Goal: Transaction & Acquisition: Book appointment/travel/reservation

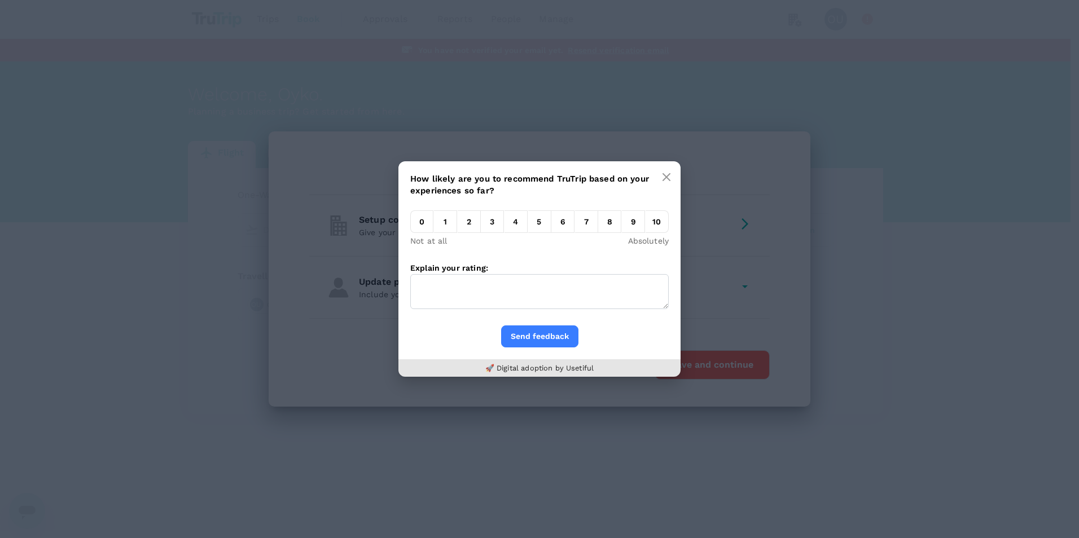
click at [717, 229] on div "How likely are you to recommend TruTrip based on your experiences so far? 0 1 2…" at bounding box center [539, 269] width 1079 height 538
click at [667, 175] on icon "button" at bounding box center [666, 177] width 9 height 9
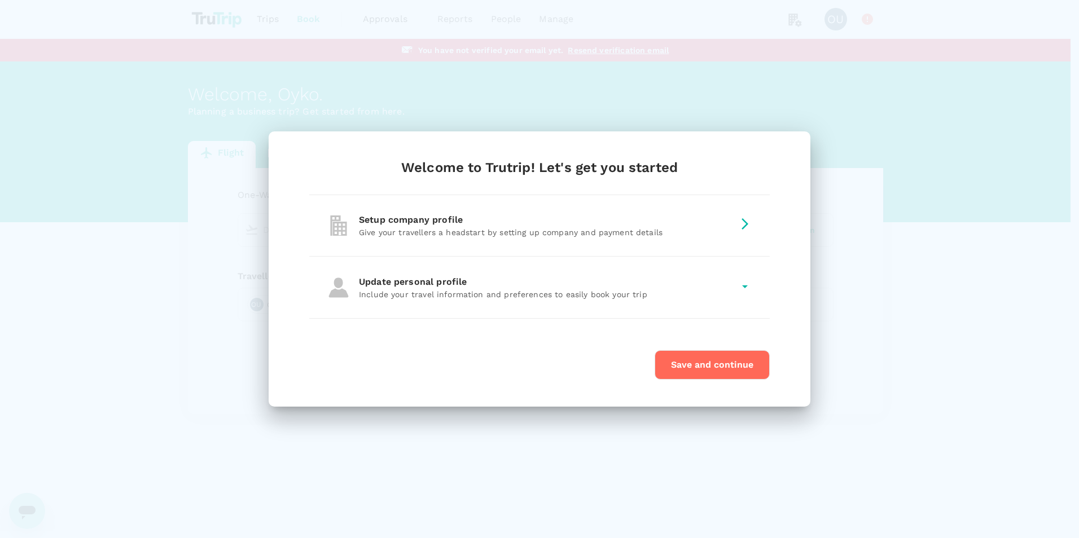
click at [717, 214] on div "Setup company profile Give your travellers a headstart by setting up company an…" at bounding box center [539, 225] width 460 height 61
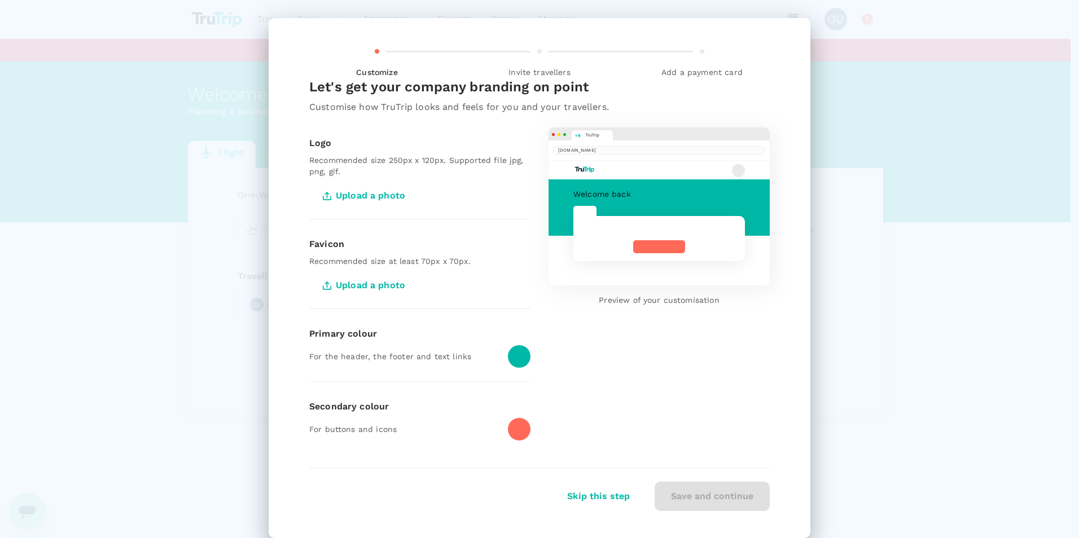
click at [388, 189] on span "Upload a photo" at bounding box center [365, 196] width 112 height 28
click at [0, 0] on input "Upload a photo" at bounding box center [0, 0] width 0 height 0
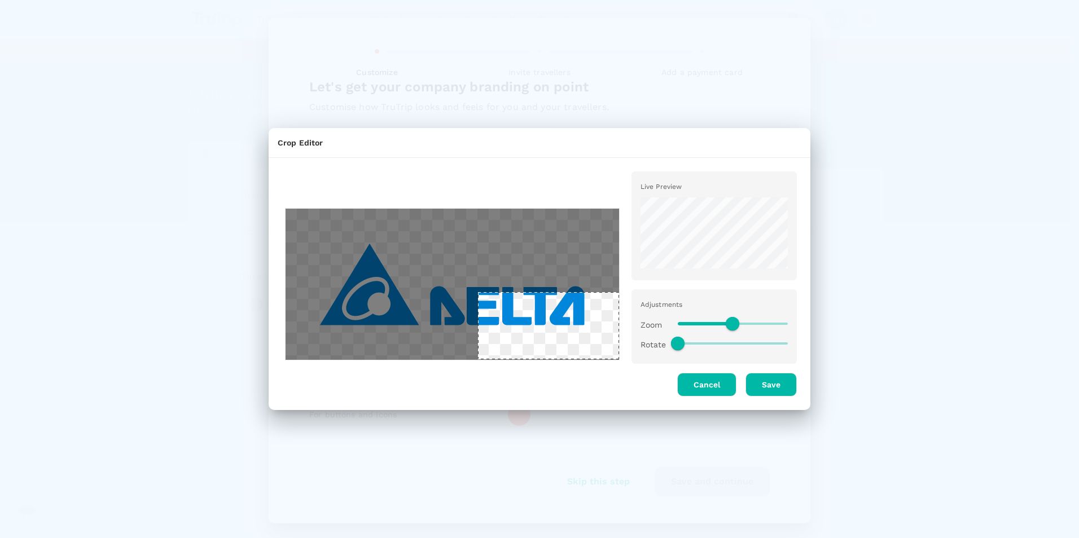
click at [580, 332] on div at bounding box center [452, 284] width 335 height 152
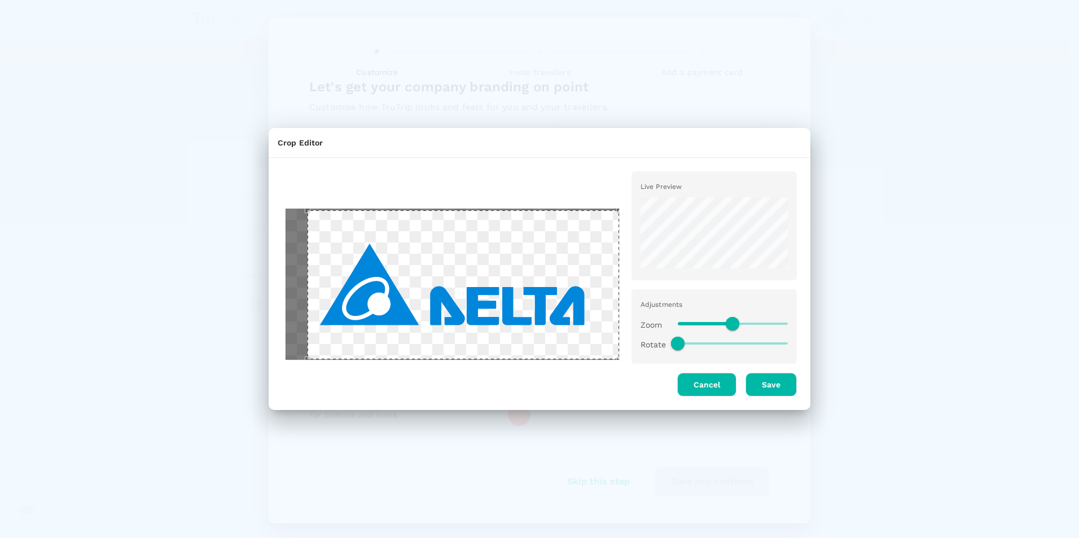
click at [309, 252] on div "Use the arrow keys to move the crop selection area" at bounding box center [463, 285] width 311 height 150
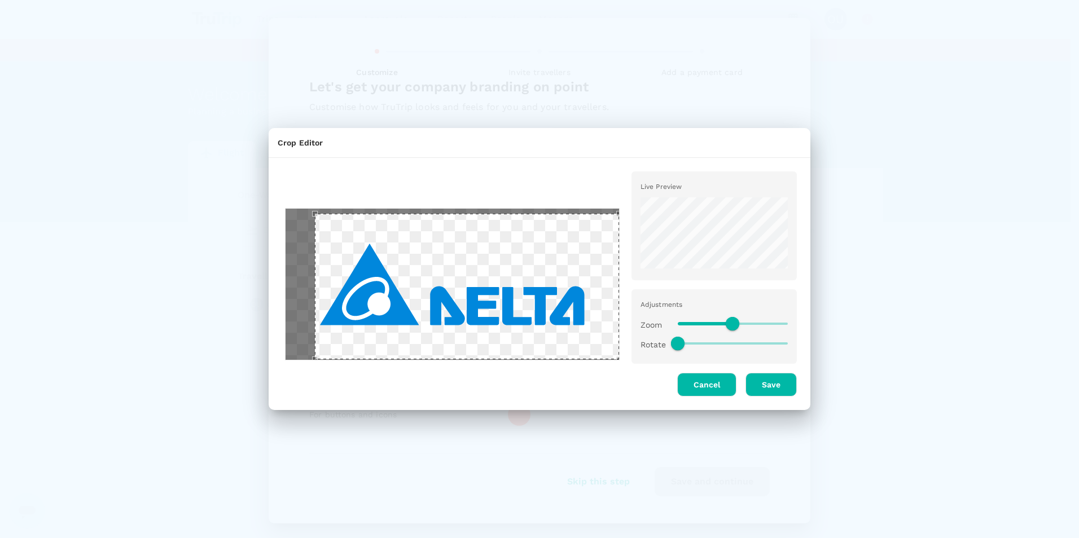
click at [315, 223] on div "Use the arrow keys to move the crop selection area" at bounding box center [467, 287] width 304 height 146
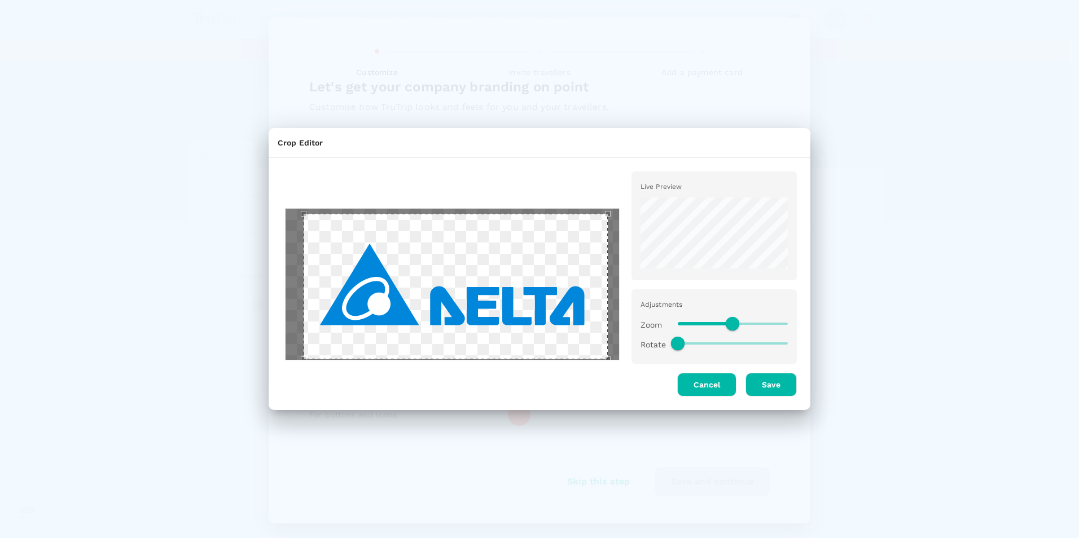
click at [454, 231] on div "Use the arrow keys to move the crop selection area" at bounding box center [456, 287] width 304 height 146
click at [717, 380] on button "Save" at bounding box center [770, 385] width 51 height 24
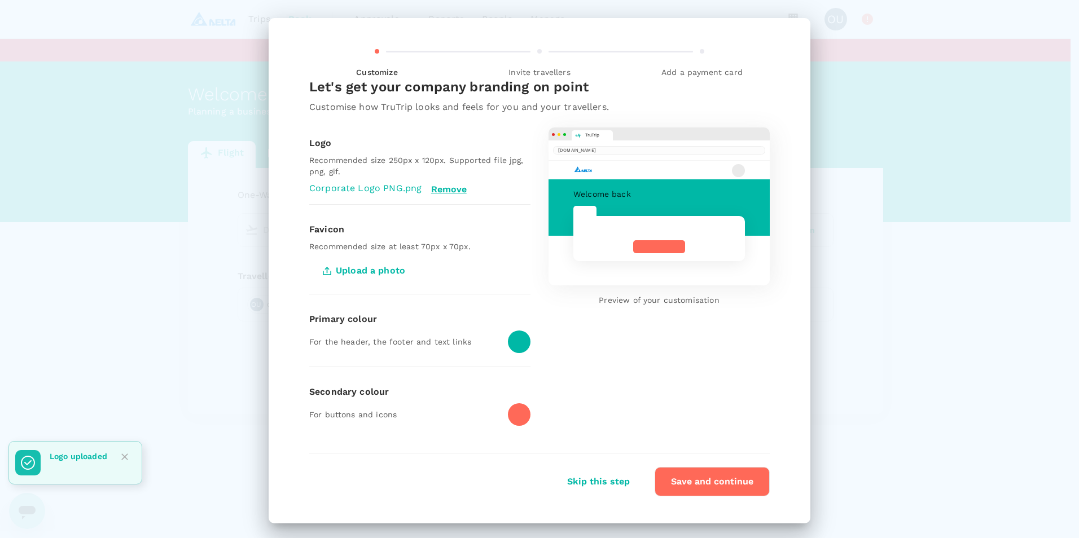
click at [425, 337] on p "For the header, the footer and text links" at bounding box center [404, 341] width 190 height 11
click at [332, 322] on div "Primary colour" at bounding box center [419, 320] width 221 height 14
click at [514, 338] on div at bounding box center [519, 342] width 23 height 23
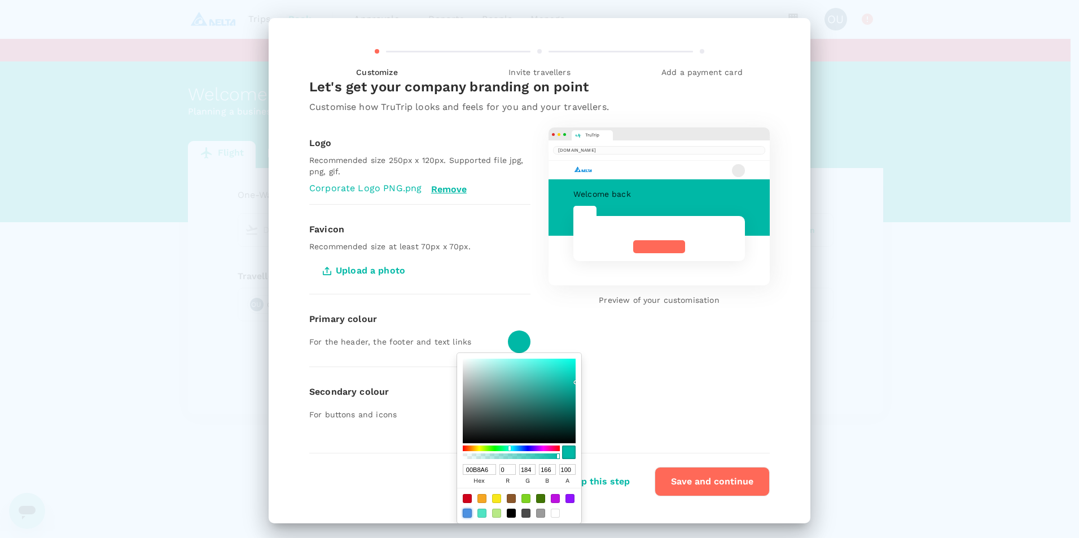
click at [464, 380] on div at bounding box center [467, 513] width 9 height 9
type input "4A90E2"
type input "74"
type input "144"
type input "226"
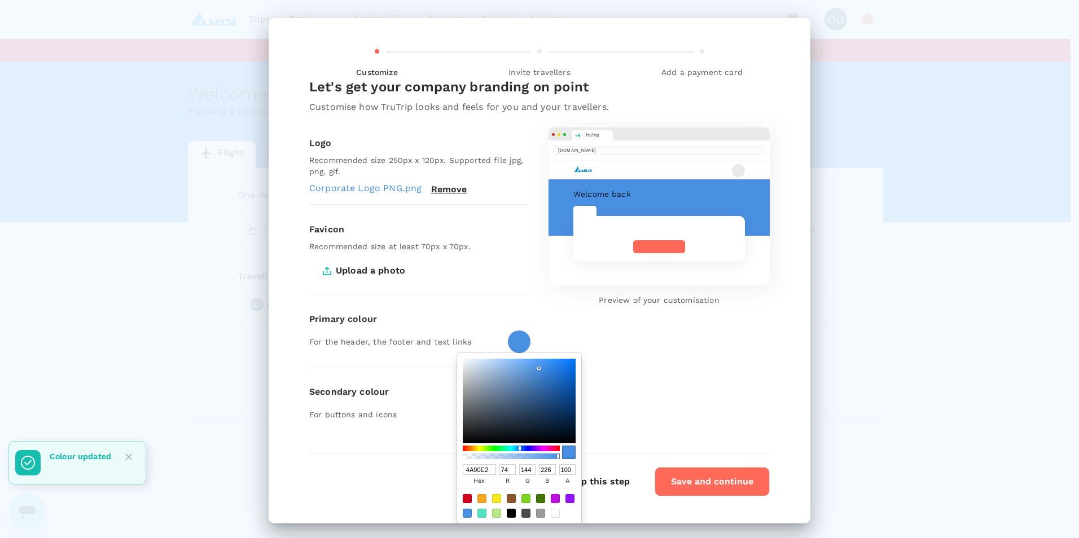
drag, startPoint x: 551, startPoint y: 456, endPoint x: 525, endPoint y: 459, distance: 26.1
click at [525, 380] on div at bounding box center [511, 457] width 94 height 6
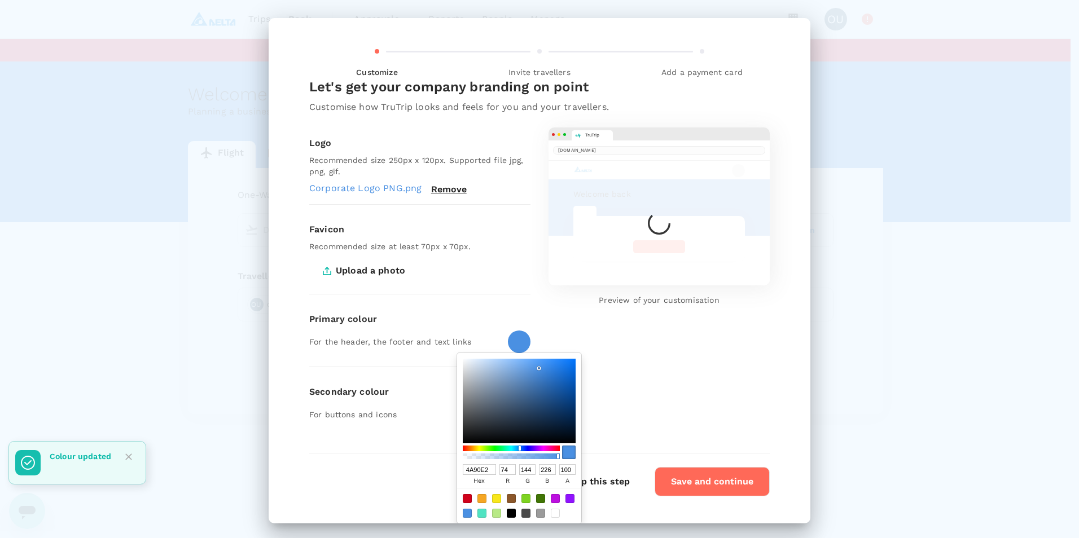
type input "4AA5E2"
type input "165"
type input "4AB0E2"
type input "176"
type input "4AB5E2"
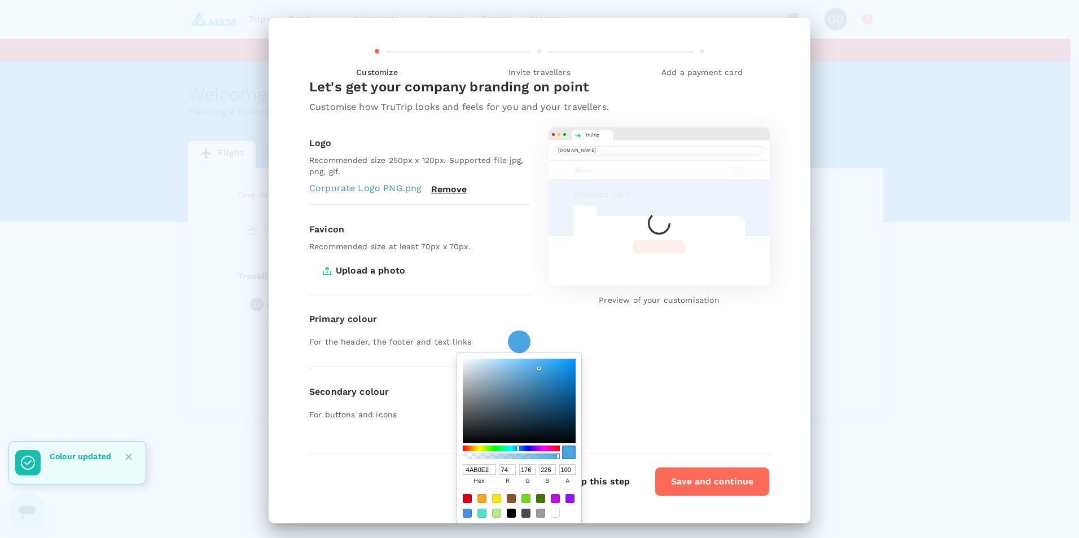
type input "181"
type input "4ABAE2"
type input "186"
type input "4AC0E2"
type input "192"
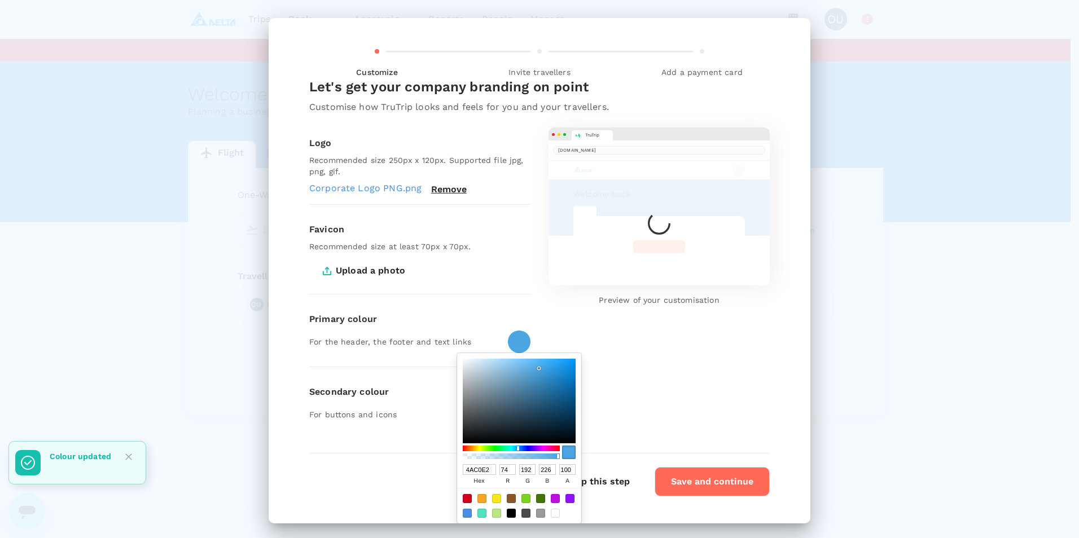
type input "4AC5E2"
type input "197"
type input "4ACAE2"
type input "202"
type input "4ACFE2"
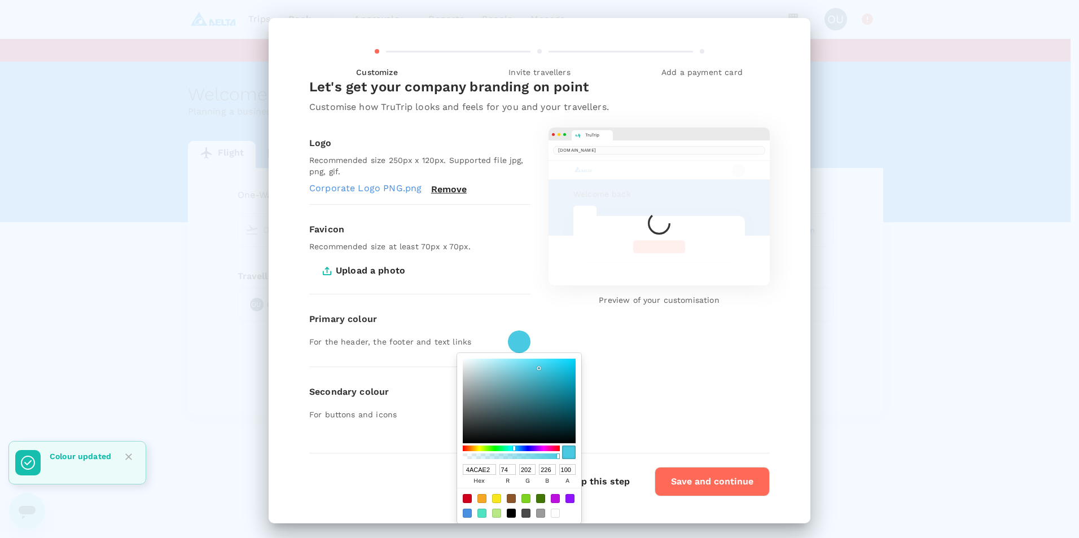
type input "207"
type input "4A90E2"
type input "144"
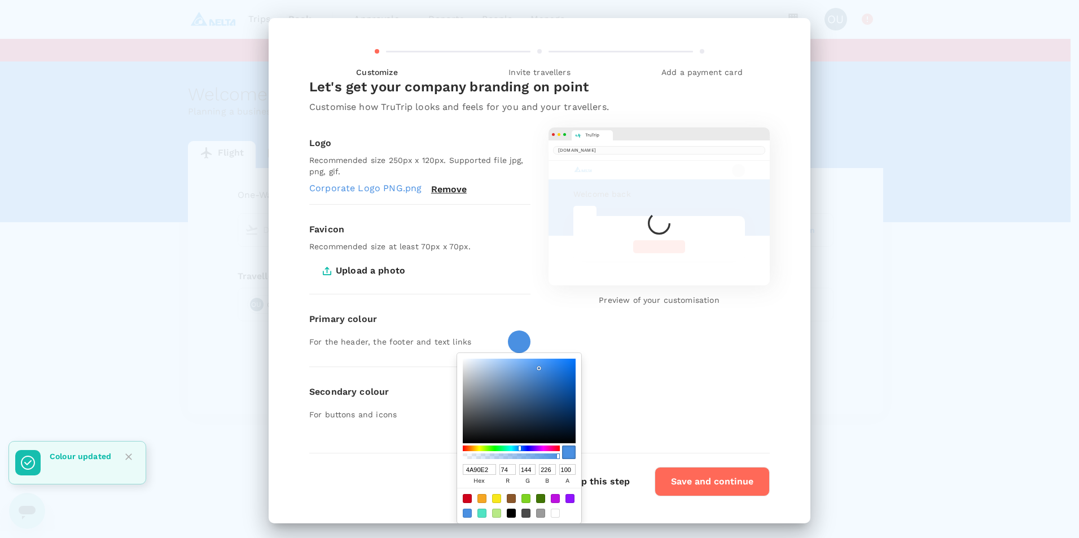
click at [509, 380] on div at bounding box center [511, 449] width 97 height 6
type input "4ACFE2"
type input "207"
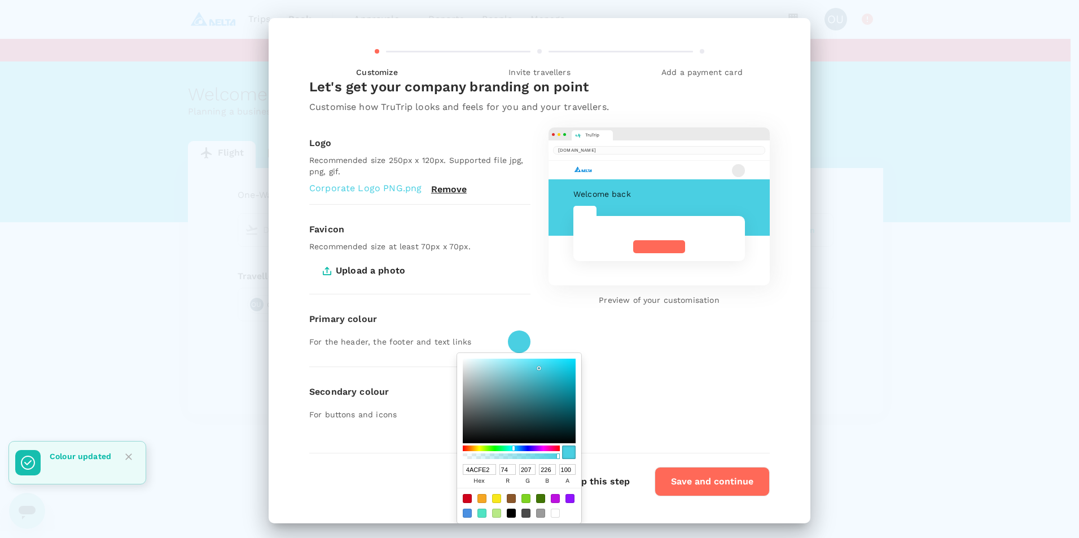
type input "4AC5E2"
type input "197"
type input "4AC0E2"
type input "192"
type input "4AB5E2"
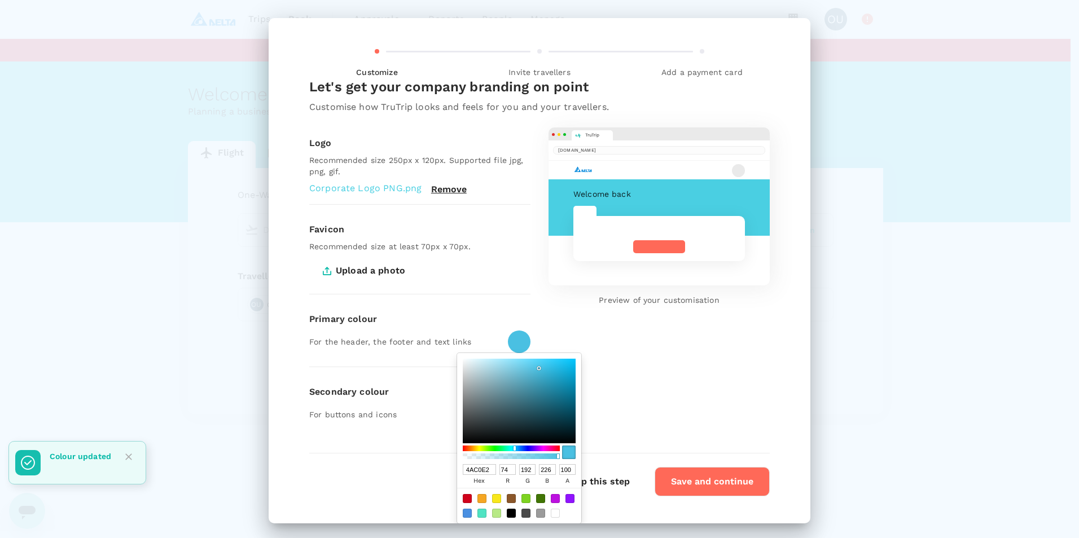
type input "181"
type input "4AB0E2"
type input "176"
type input "4AAAE2"
type input "170"
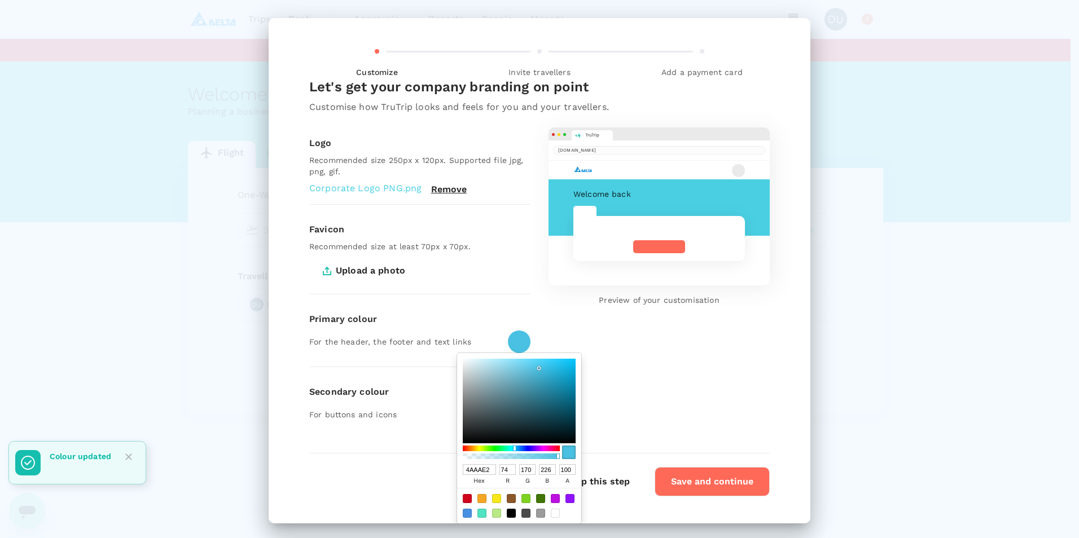
type input "4AA5E2"
type input "165"
type input "4AA0E2"
type input "160"
type input "4A9AE2"
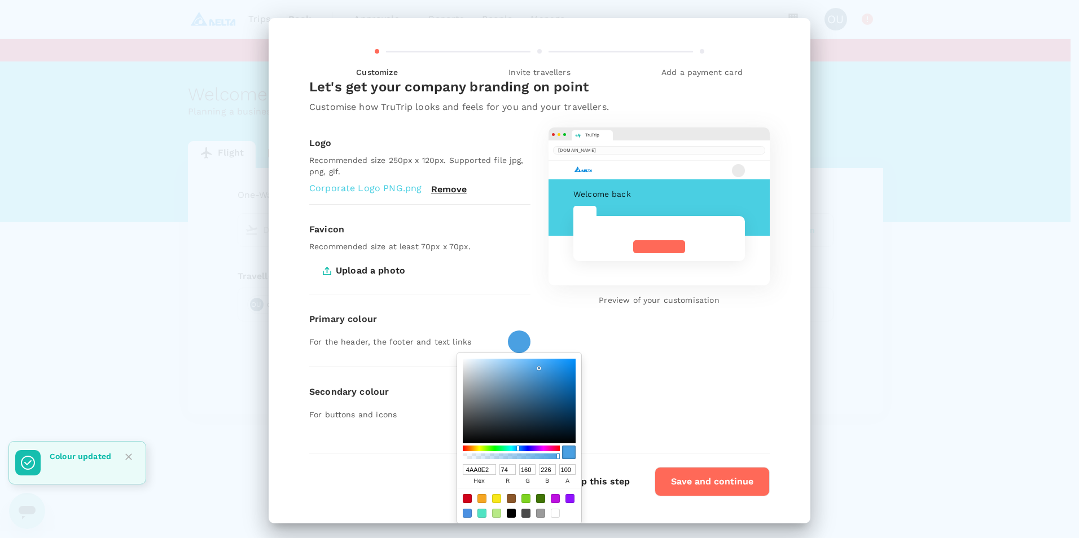
type input "154"
type input "4A95E2"
type input "149"
type input "4A90E2"
type input "144"
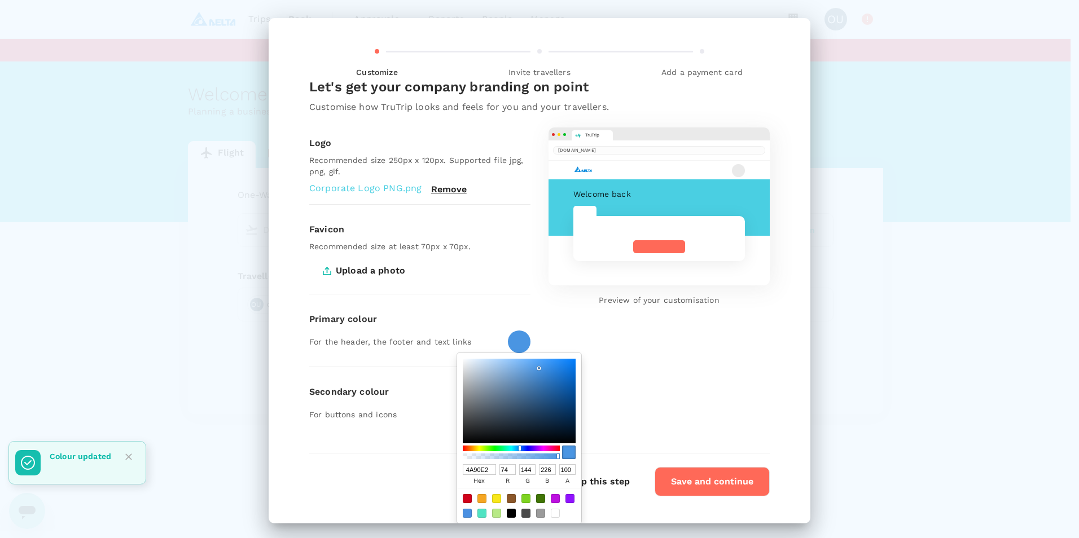
type input "4A8BE2"
type input "139"
type input "4A85E2"
type input "133"
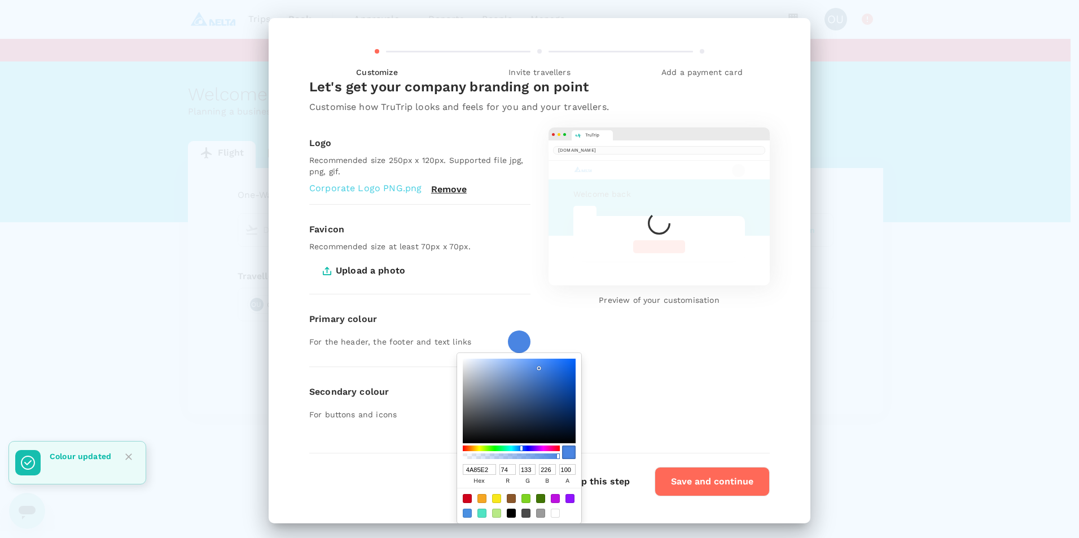
drag, startPoint x: 510, startPoint y: 449, endPoint x: 517, endPoint y: 449, distance: 6.8
click at [520, 380] on div at bounding box center [521, 448] width 2 height 5
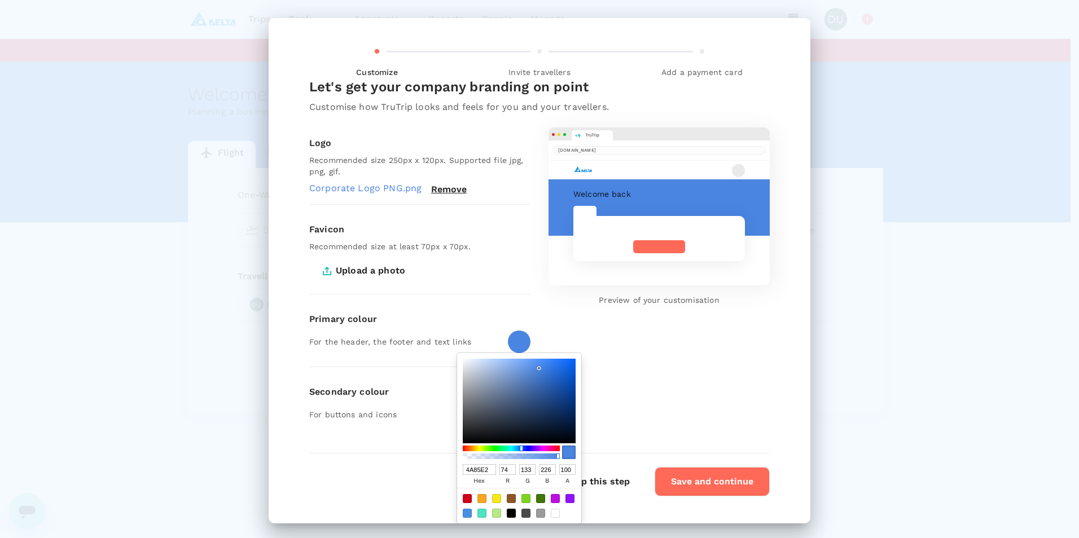
type input "A7C3EE"
type input "167"
type input "195"
type input "238"
click at [492, 365] on div at bounding box center [519, 401] width 113 height 85
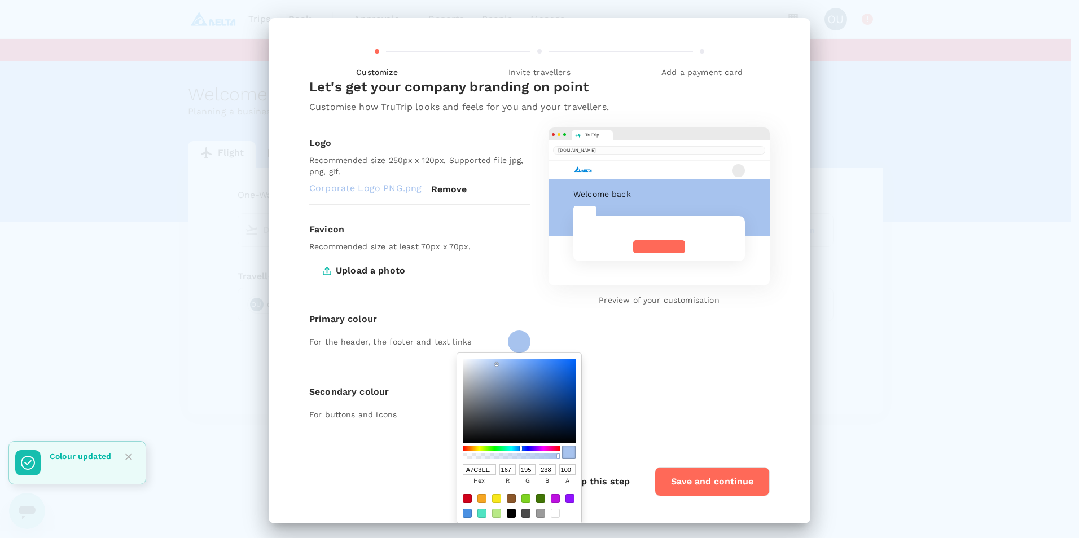
drag, startPoint x: 487, startPoint y: 471, endPoint x: 428, endPoint y: 458, distance: 60.8
click at [428, 380] on div "Customize Invite travellers Add a payment card Let's get your company branding …" at bounding box center [540, 271] width 542 height 506
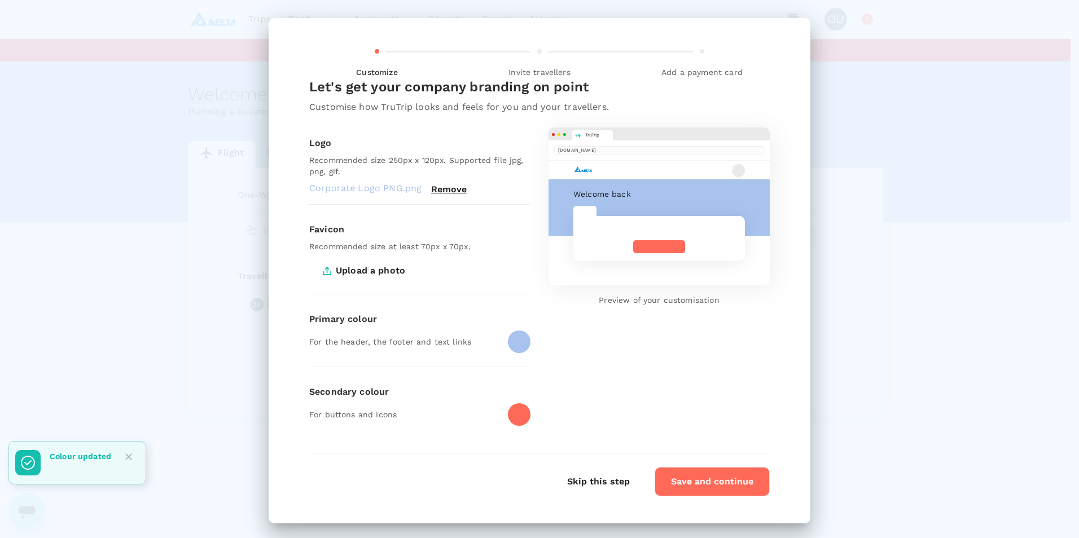
click at [514, 342] on div at bounding box center [519, 342] width 23 height 23
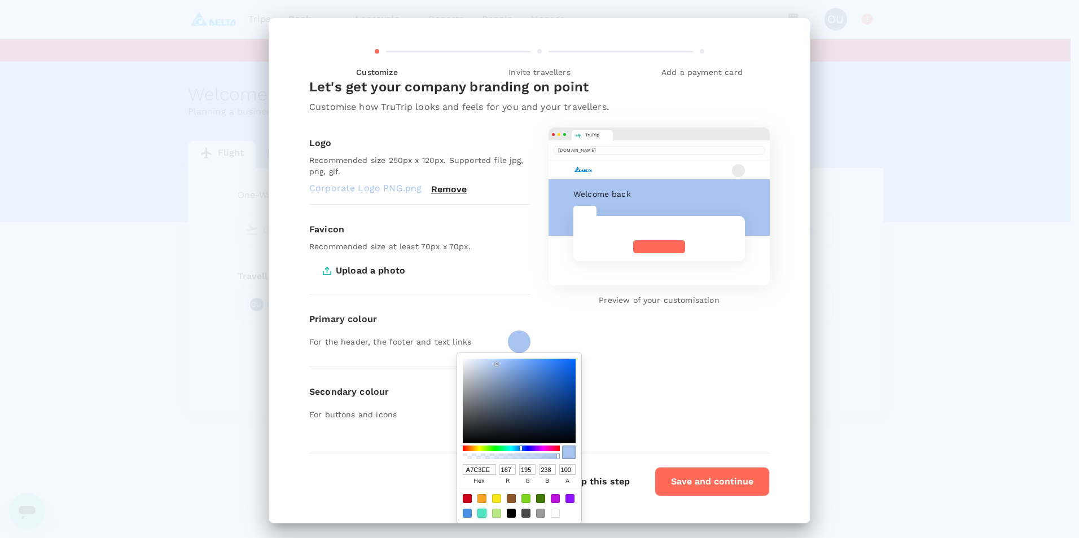
click at [477, 380] on div at bounding box center [481, 513] width 9 height 9
type input "50E3C2"
type input "80"
type input "227"
type input "194"
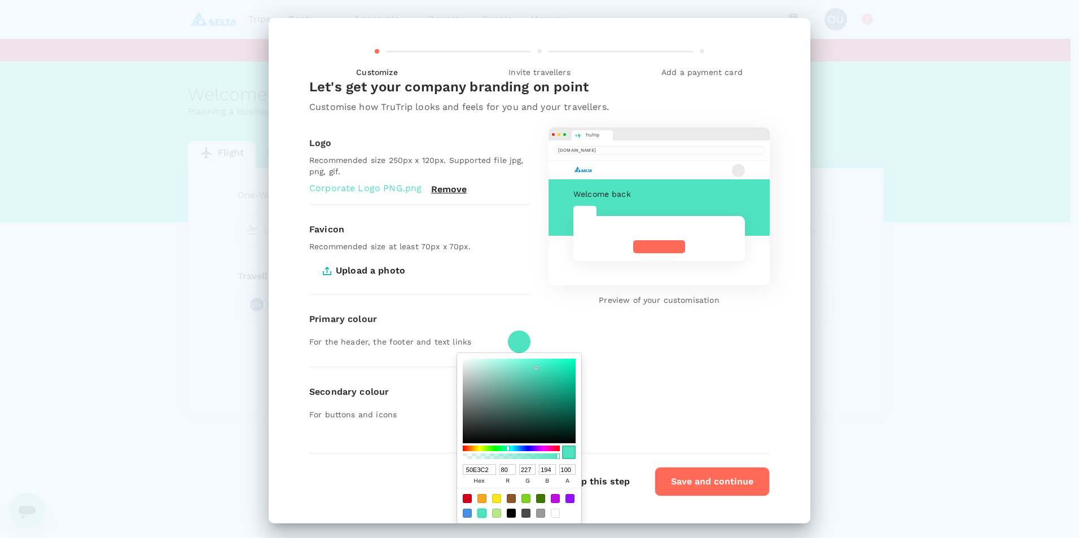
type input "50DBE3"
type input "219"
type input "227"
click at [508, 380] on div at bounding box center [511, 449] width 97 height 6
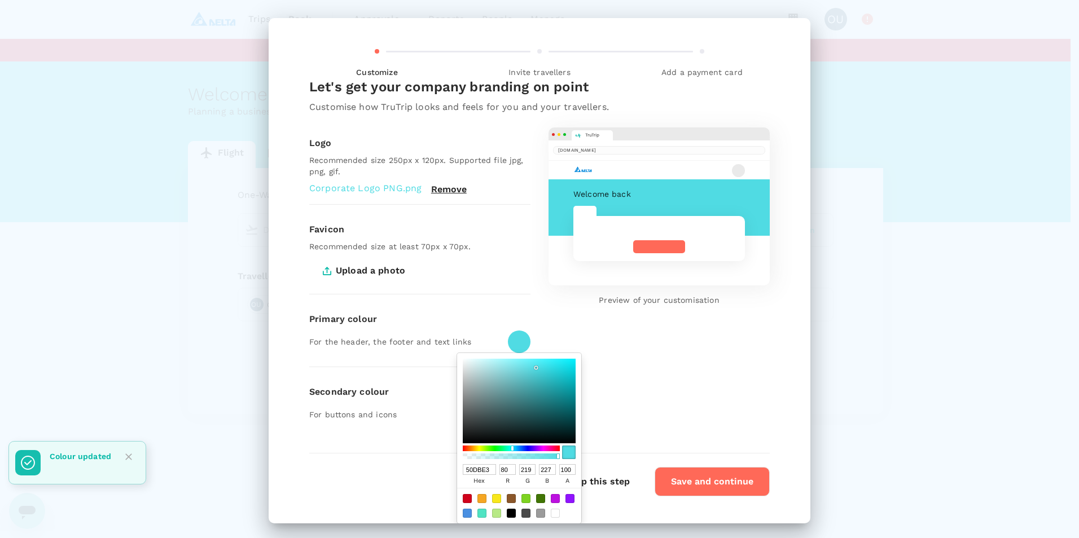
drag, startPoint x: 486, startPoint y: 467, endPoint x: 383, endPoint y: 468, distance: 103.3
click at [383, 380] on div "Customize Invite travellers Add a payment card Let's get your company branding …" at bounding box center [540, 271] width 542 height 506
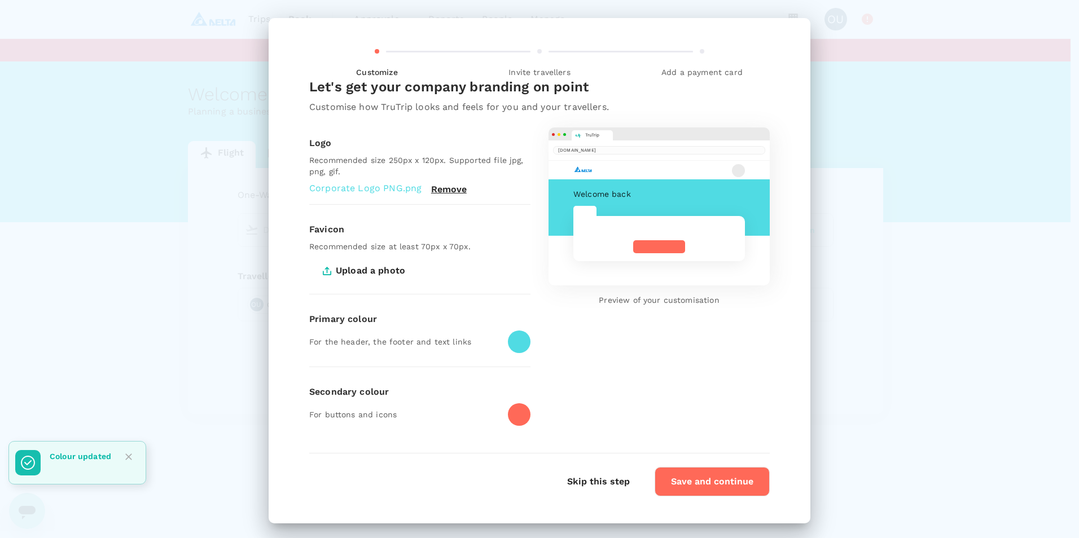
click at [523, 339] on div at bounding box center [519, 342] width 23 height 23
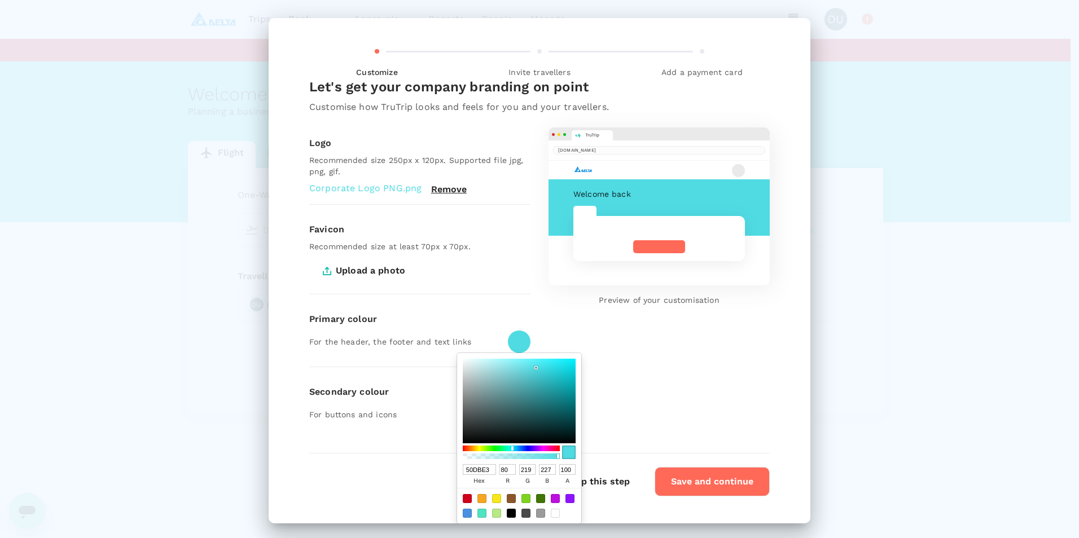
click at [473, 380] on input "50DBE3" at bounding box center [479, 469] width 33 height 11
type input "BE3"
type input "187"
type input "238"
type input "51"
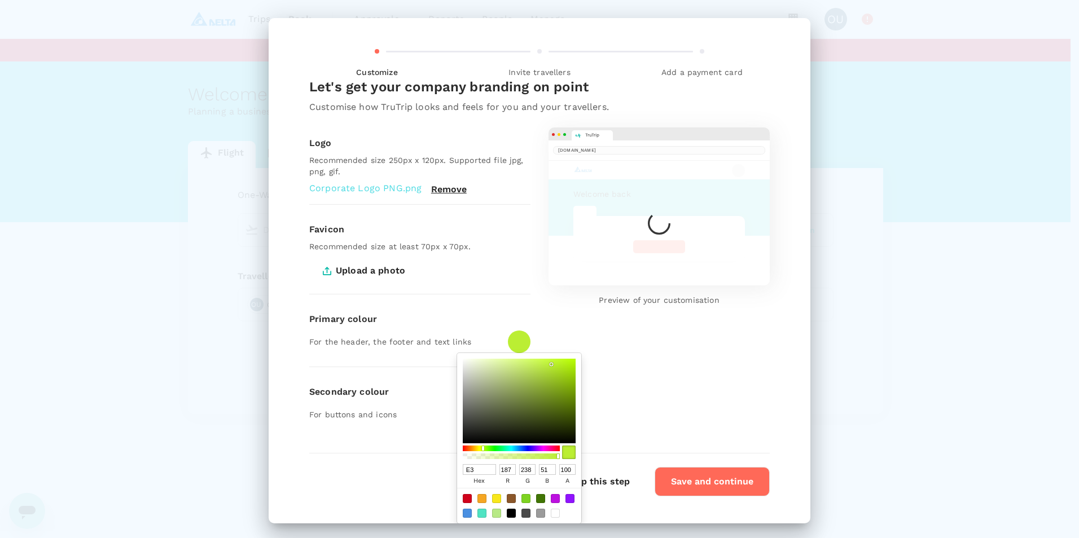
type input "3"
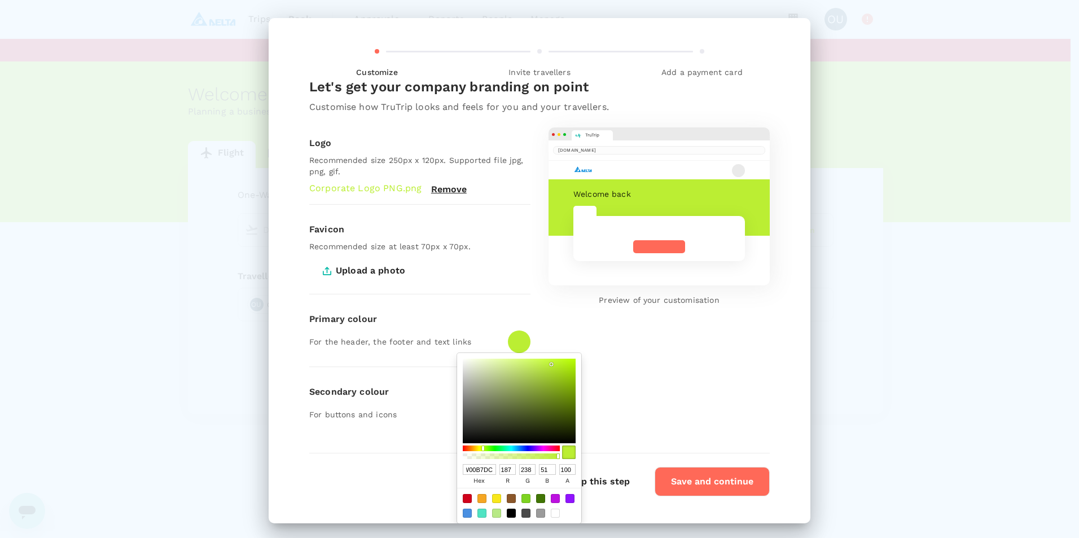
scroll to position [0, 3]
type input "00B7DC"
type input "0"
type input "183"
type input "220"
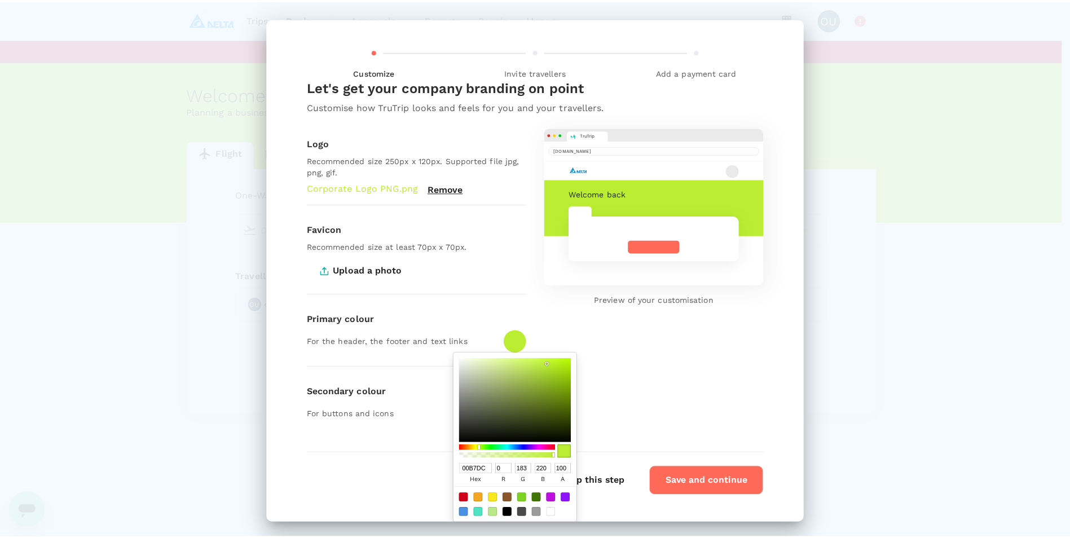
scroll to position [0, 0]
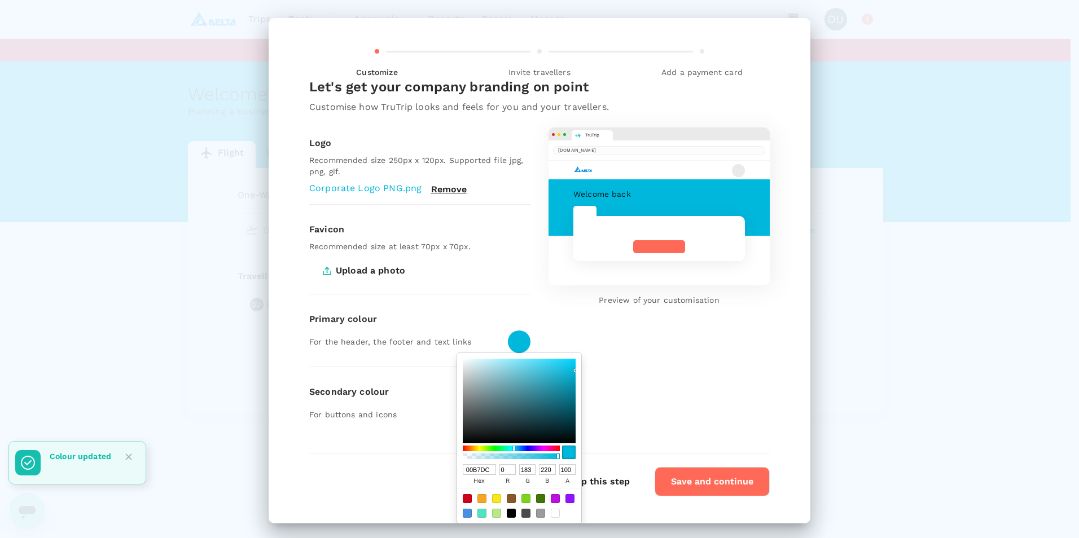
type input "00B7DC"
click at [671, 380] on div "TruTrip trutrip.co Welcome back Preview of your customisation" at bounding box center [649, 274] width 239 height 330
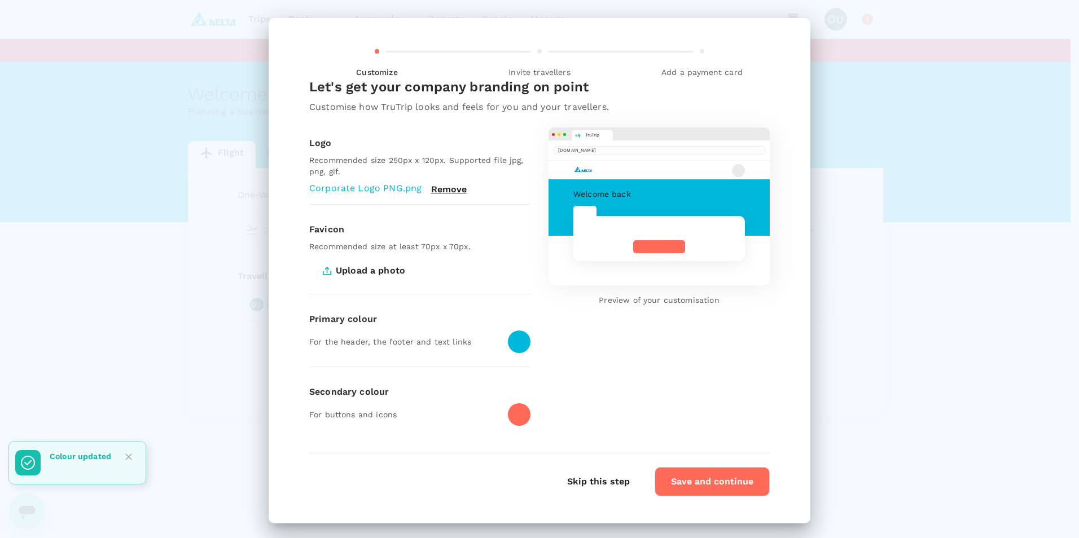
click at [516, 380] on div at bounding box center [519, 414] width 23 height 23
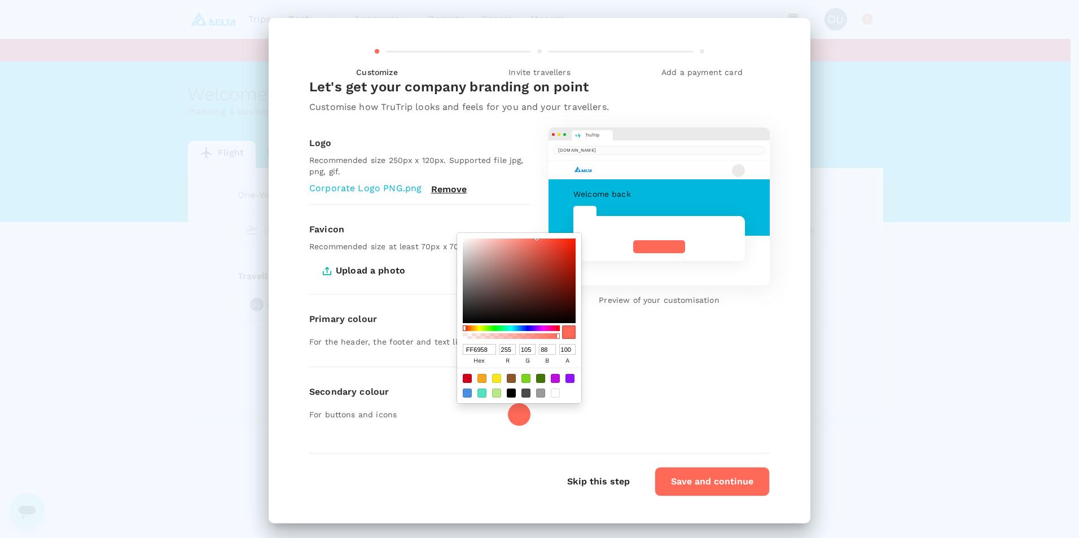
drag, startPoint x: 482, startPoint y: 350, endPoint x: 432, endPoint y: 343, distance: 51.2
click at [432, 343] on div "Customize Invite travellers Add a payment card Let's get your company branding …" at bounding box center [540, 271] width 542 height 506
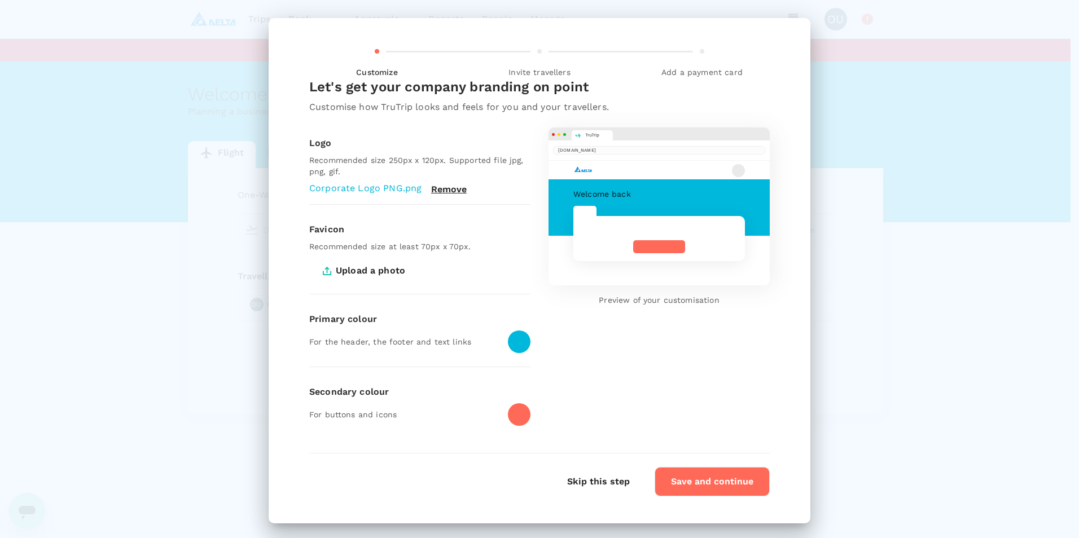
click at [510, 380] on div at bounding box center [519, 414] width 23 height 23
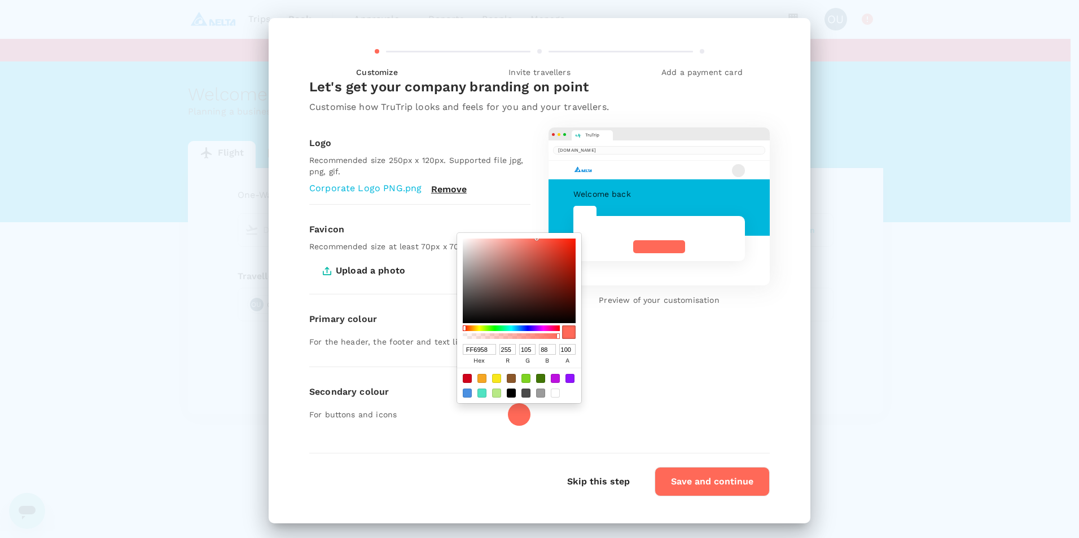
click at [488, 347] on input "FF6958" at bounding box center [479, 349] width 33 height 11
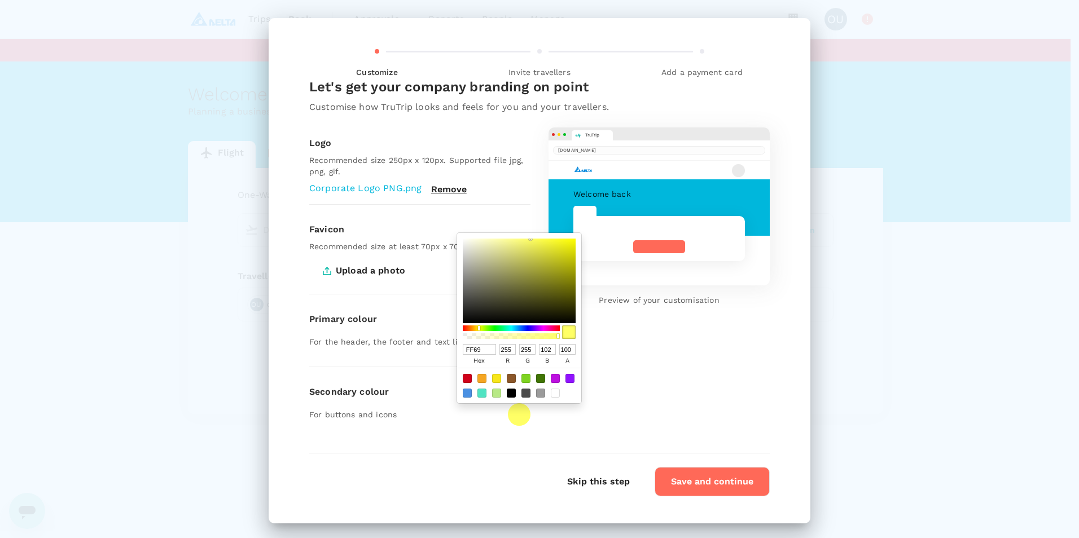
type input "FF6"
type input "255"
type input "102"
type input "F"
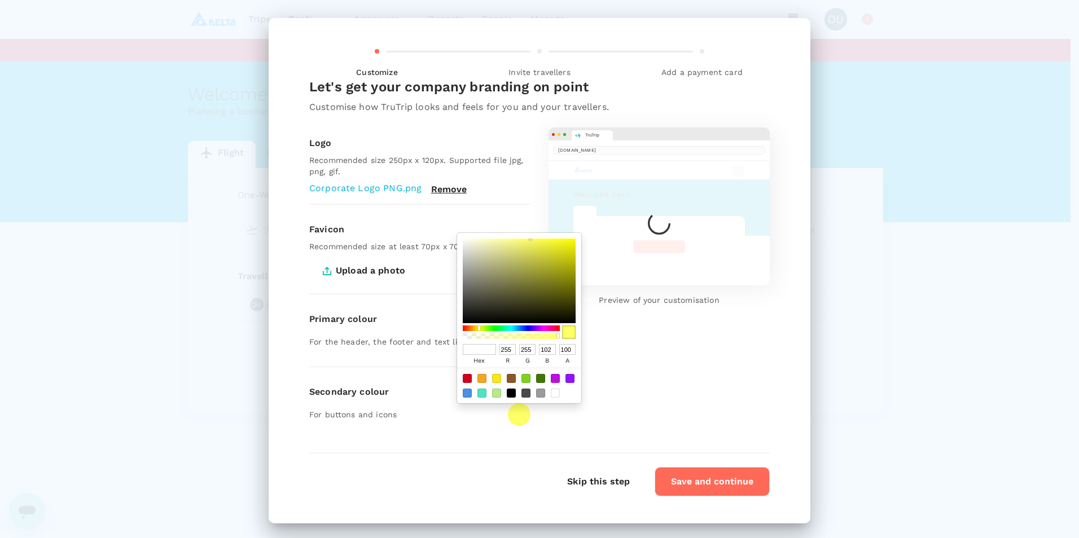
paste input "64D7D7"
type input "64D7D7"
type input "100"
type input "215"
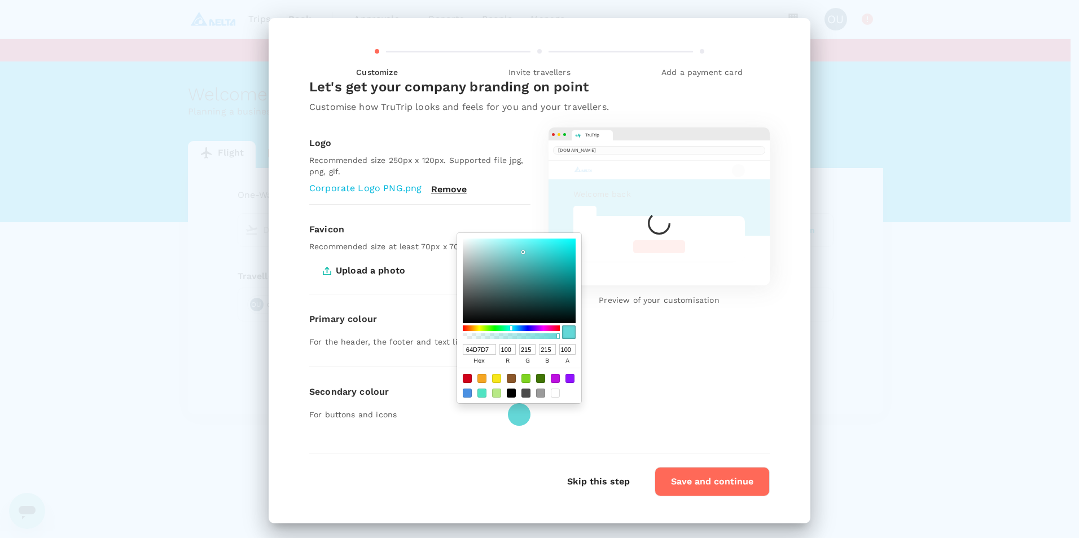
type input "255"
type input "102"
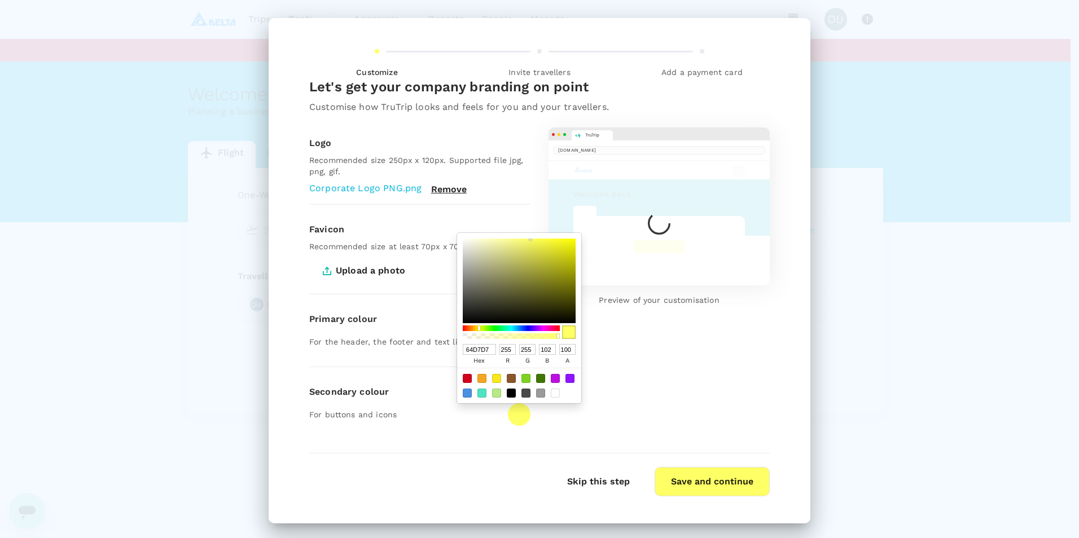
type input "100"
type input "215"
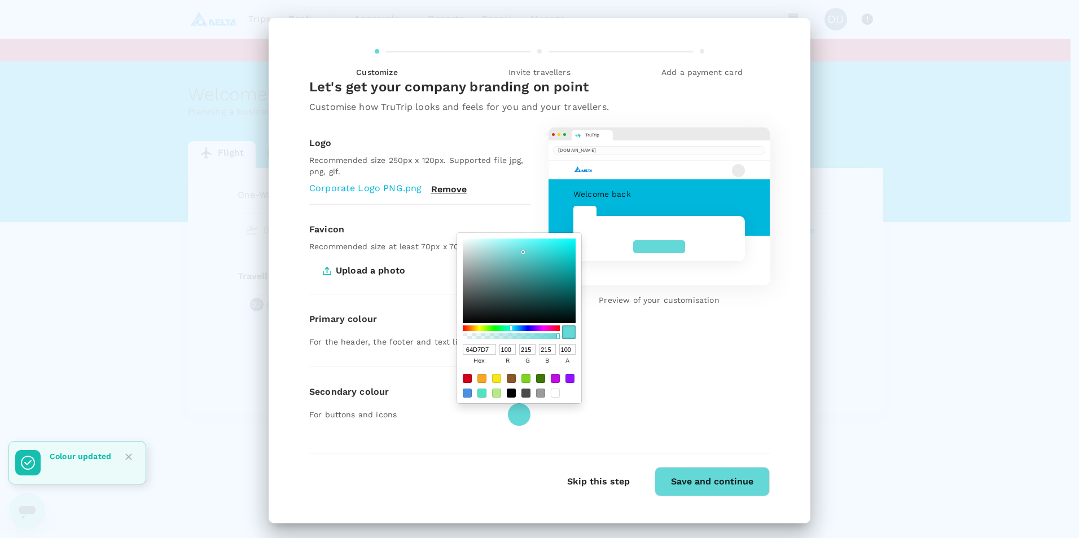
drag, startPoint x: 487, startPoint y: 349, endPoint x: 501, endPoint y: 356, distance: 15.6
click at [487, 349] on input "64D7D7" at bounding box center [479, 349] width 33 height 11
type input "64D"
type input "102"
type input "68"
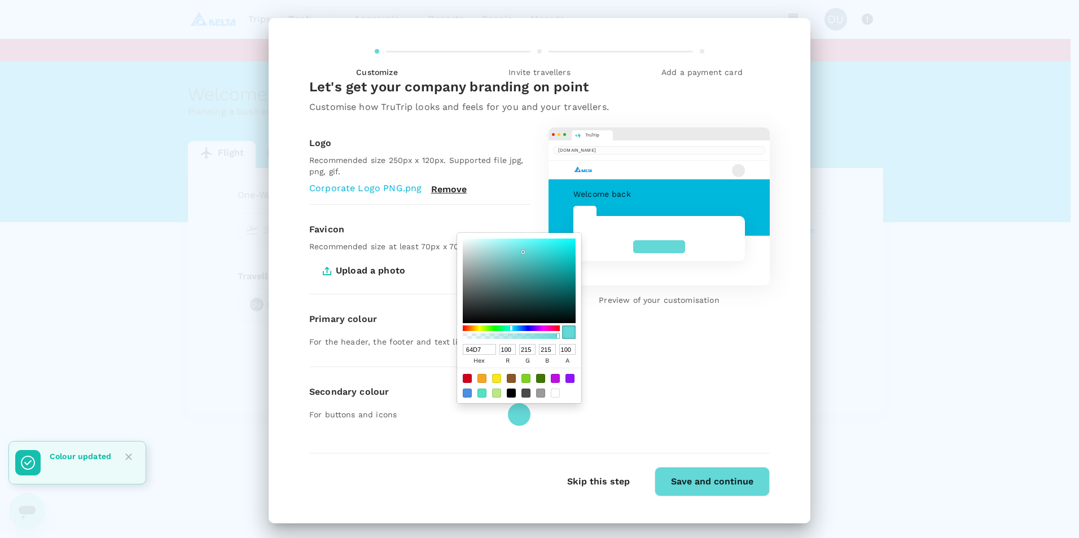
type input "221"
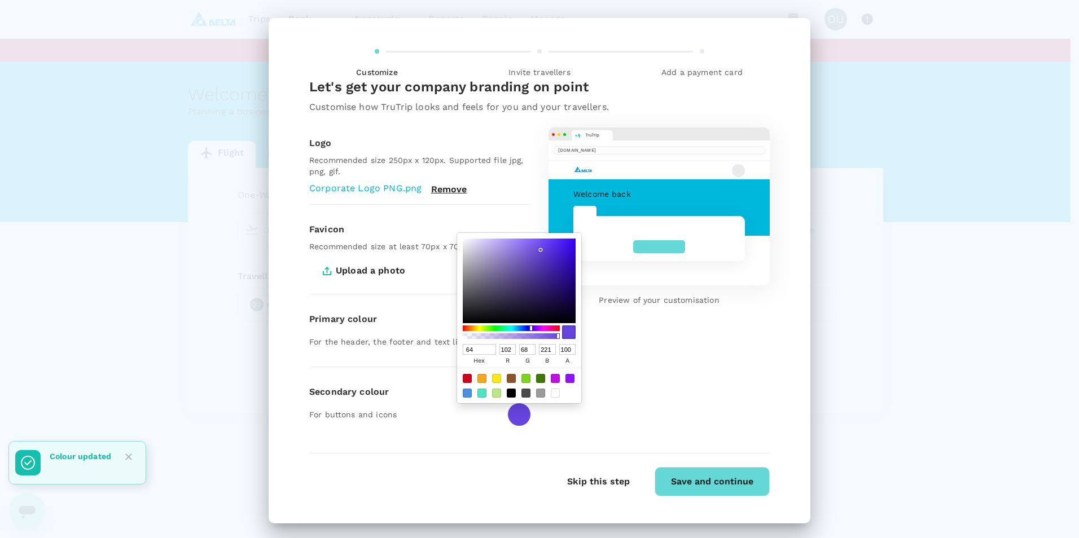
type input "6"
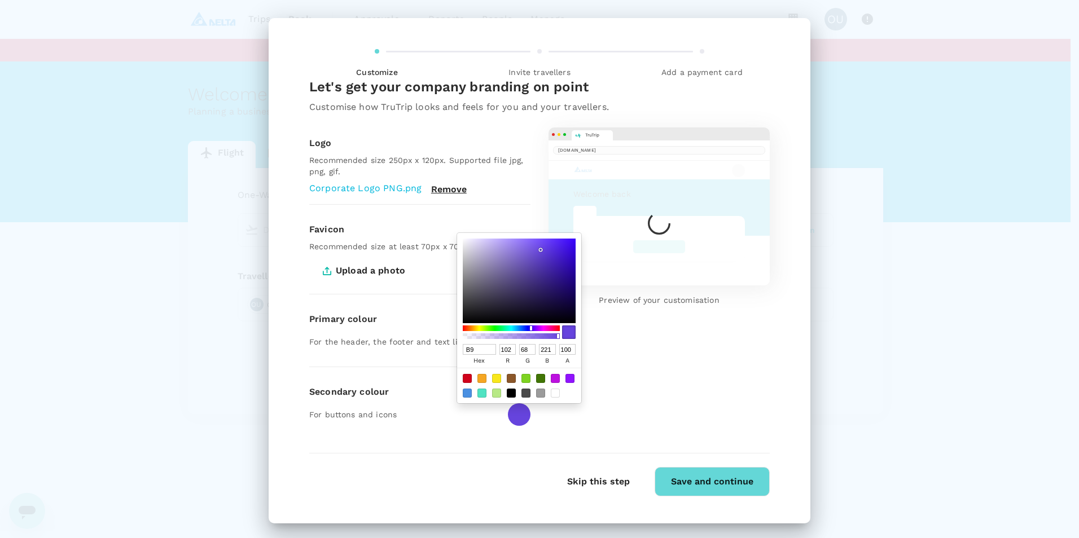
type input "B9E"
type input "187"
type input "153"
type input "238"
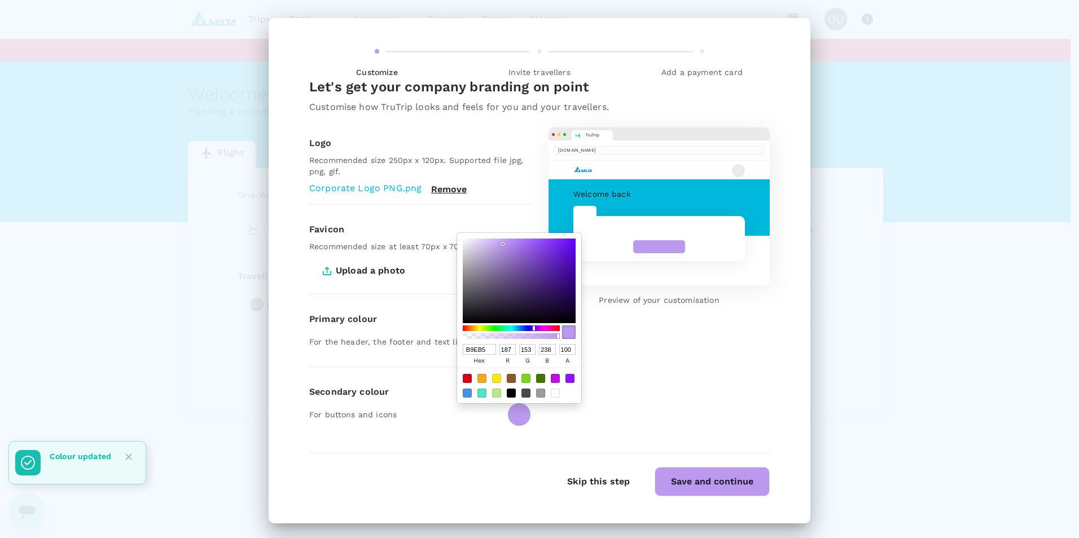
type input "B9EB5F"
type input "185"
type input "235"
type input "95"
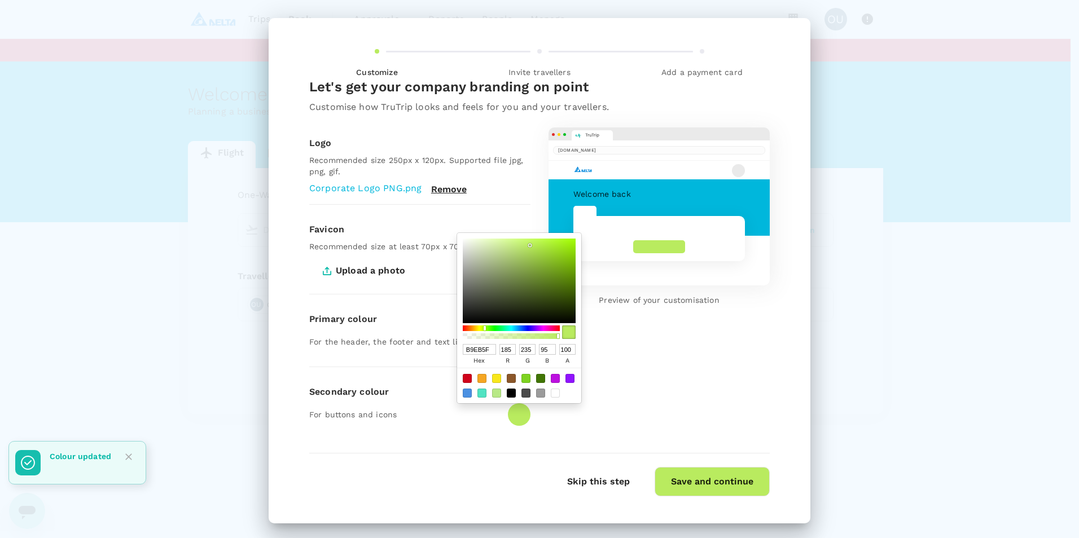
type input "B9EB5F"
click at [717, 380] on button "Save and continue" at bounding box center [712, 481] width 115 height 29
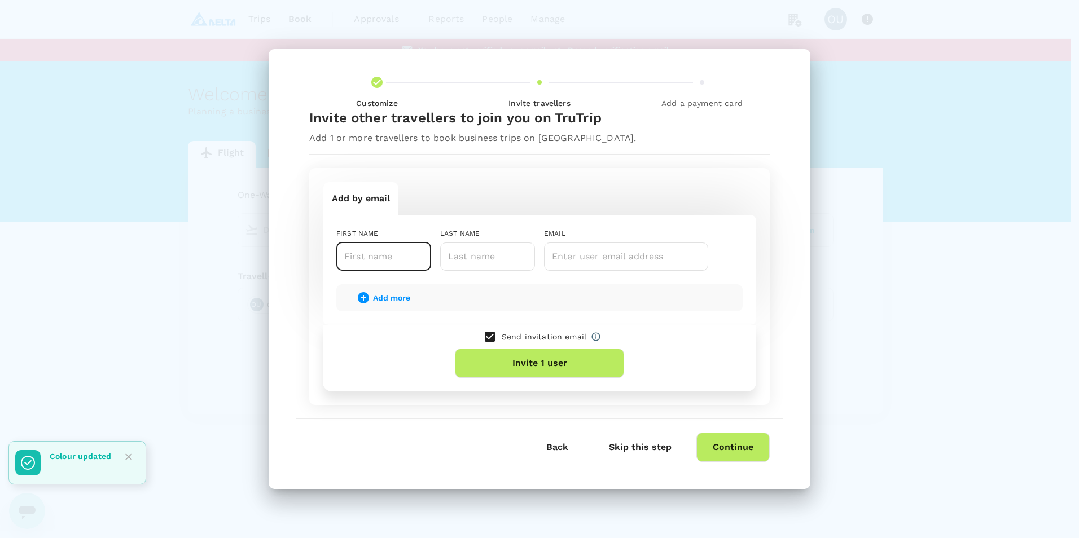
click at [394, 258] on input "text" at bounding box center [383, 257] width 95 height 28
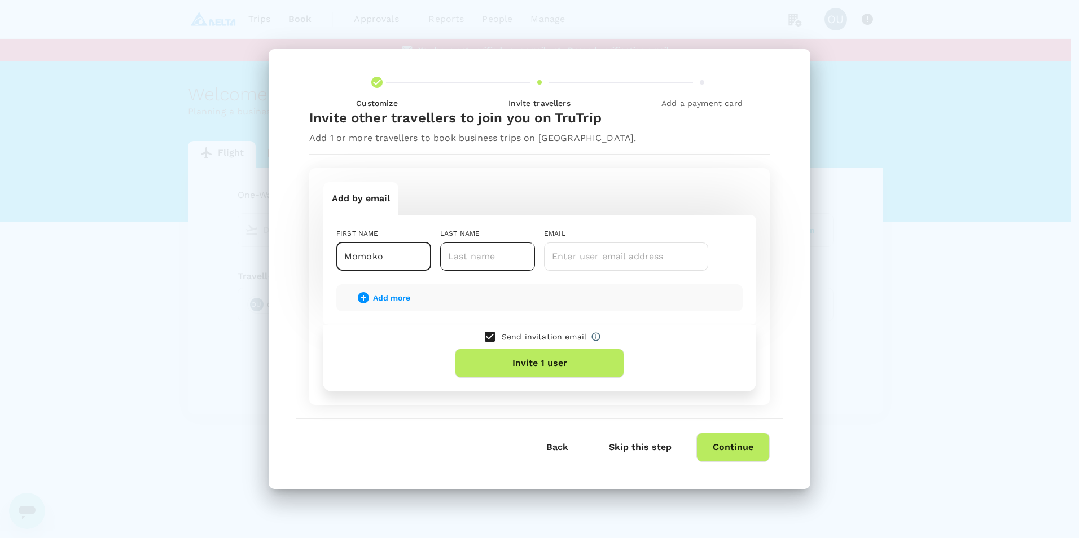
type input "Momoko"
click at [466, 257] on input "text" at bounding box center [487, 257] width 95 height 28
type input "Salesse"
type input "Momoko.Salesse@deltaww.com"
click at [599, 367] on button "Invite 1 user" at bounding box center [539, 363] width 169 height 29
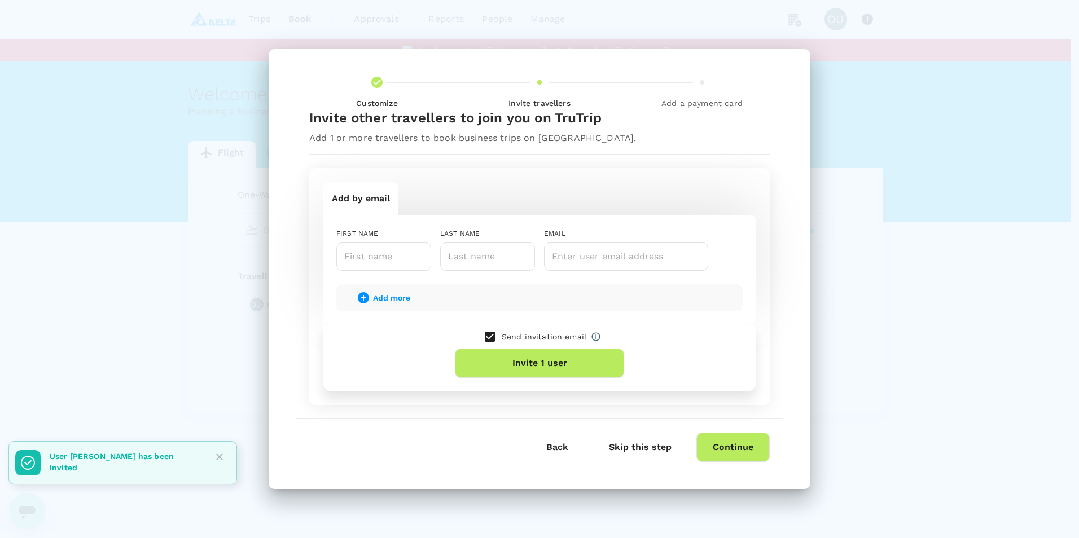
click at [717, 380] on button "Continue" at bounding box center [732, 447] width 73 height 29
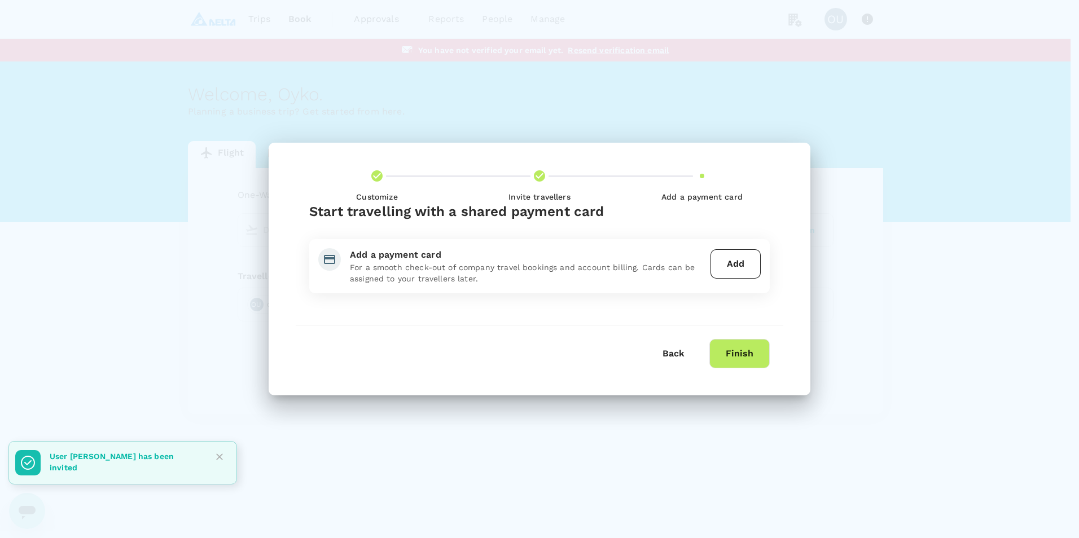
click at [717, 354] on button "Finish" at bounding box center [739, 353] width 60 height 29
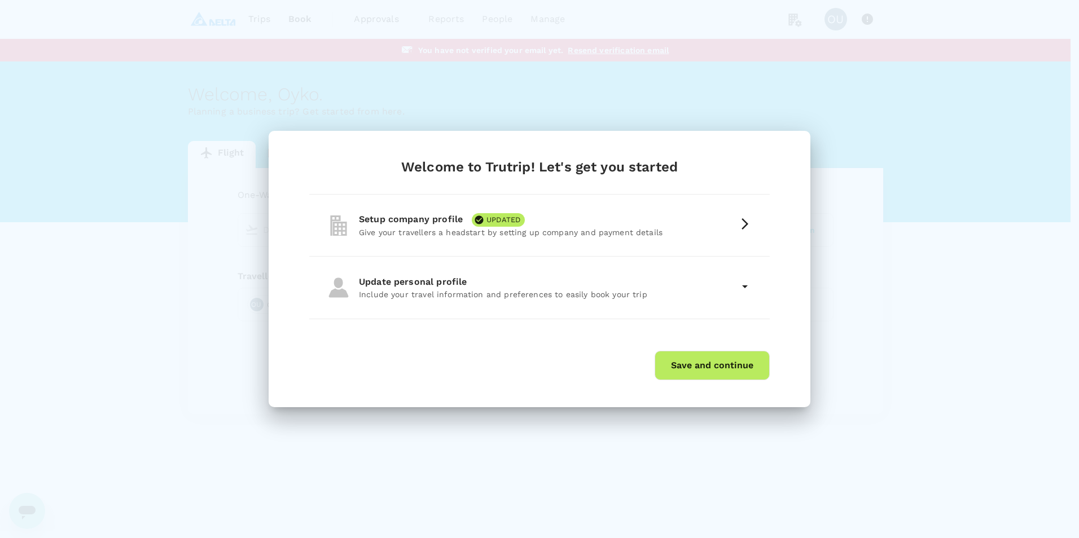
click at [717, 366] on button "Save and continue" at bounding box center [712, 365] width 115 height 29
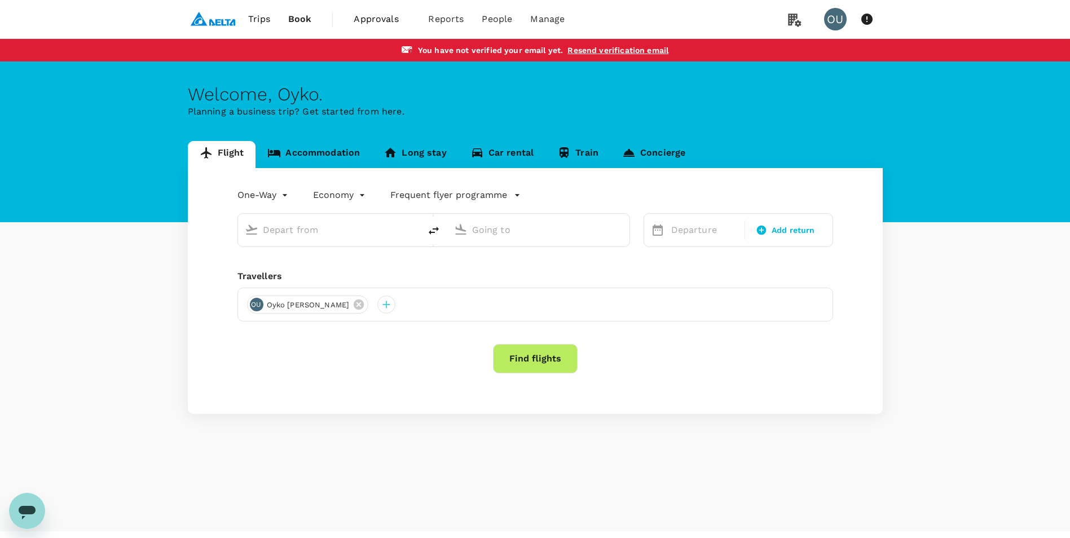
drag, startPoint x: 624, startPoint y: 46, endPoint x: 675, endPoint y: 61, distance: 53.9
click at [624, 46] on link "Resend verification email" at bounding box center [618, 50] width 101 height 9
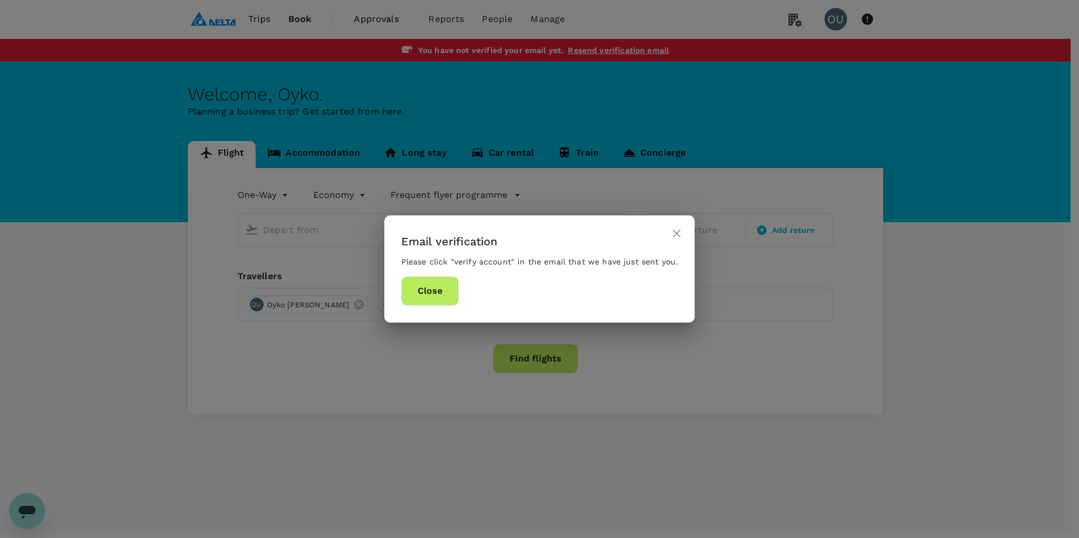
click at [430, 293] on button "Close" at bounding box center [430, 290] width 58 height 29
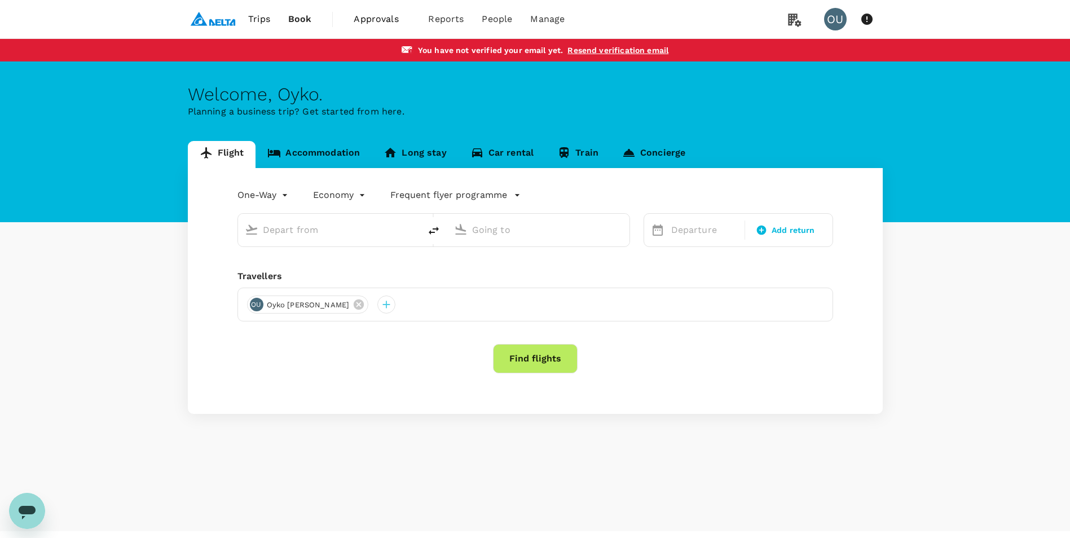
click at [298, 226] on input "text" at bounding box center [330, 229] width 134 height 17
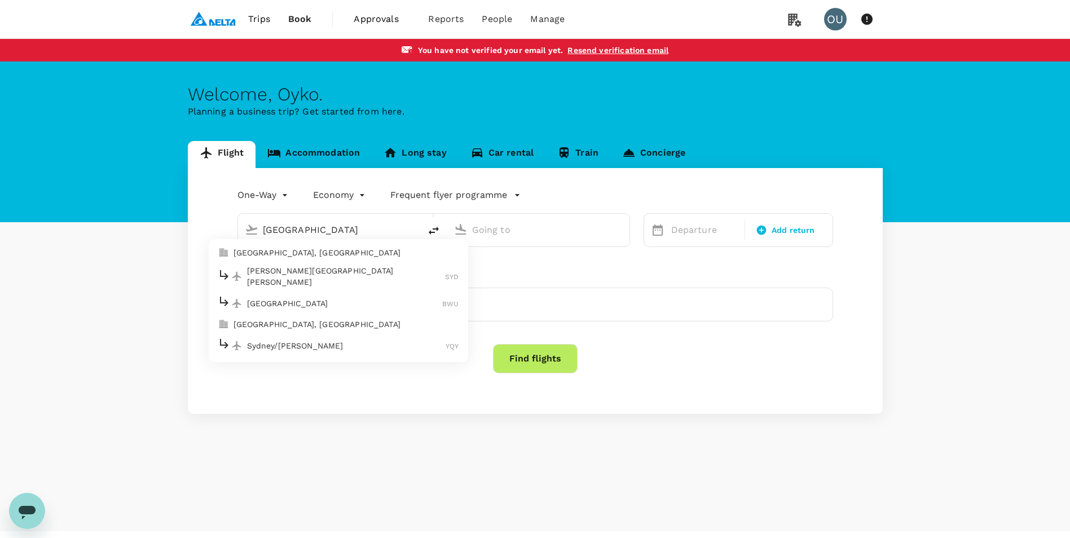
click at [330, 273] on p "Sydney Kingsford Smith Airport" at bounding box center [346, 276] width 199 height 23
type input "[PERSON_NAME][GEOGRAPHIC_DATA][PERSON_NAME] (SYD)"
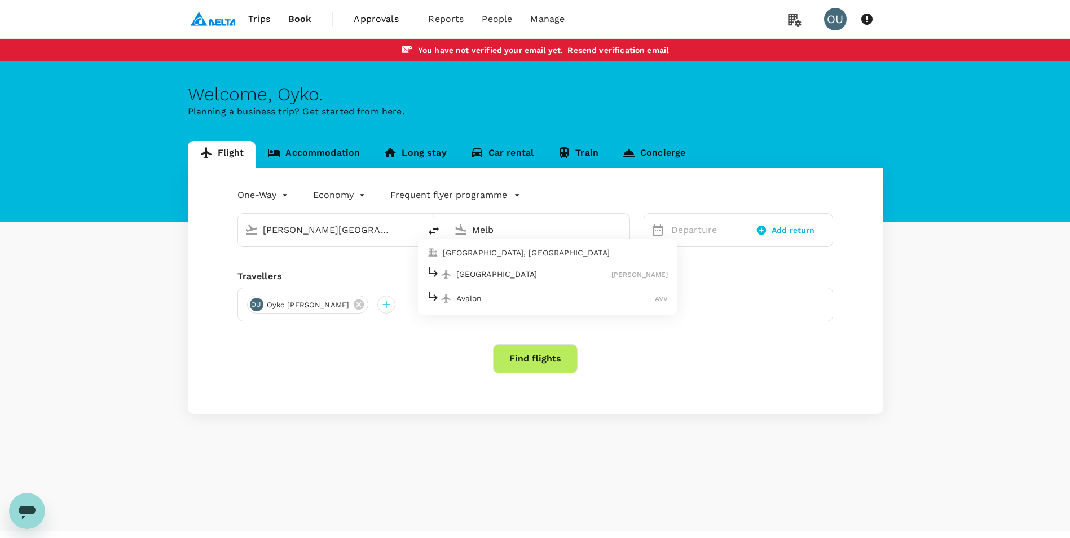
click at [539, 250] on p "Melbourne, Australia" at bounding box center [556, 252] width 226 height 11
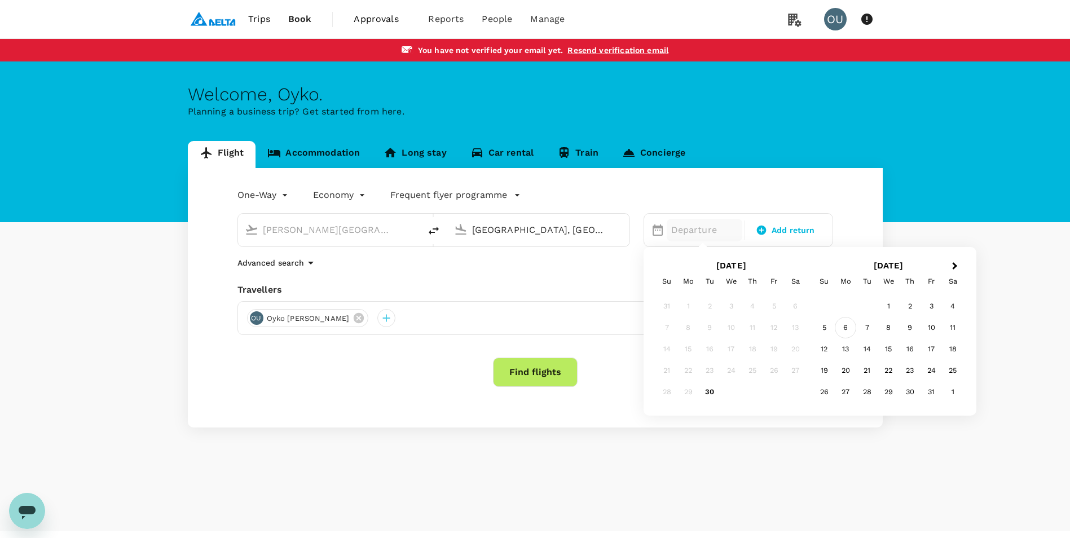
type input "[GEOGRAPHIC_DATA], [GEOGRAPHIC_DATA] (any)"
click at [717, 328] on div "6" at bounding box center [845, 327] width 21 height 21
click at [717, 229] on icon at bounding box center [762, 231] width 10 height 10
type input "roundtrip"
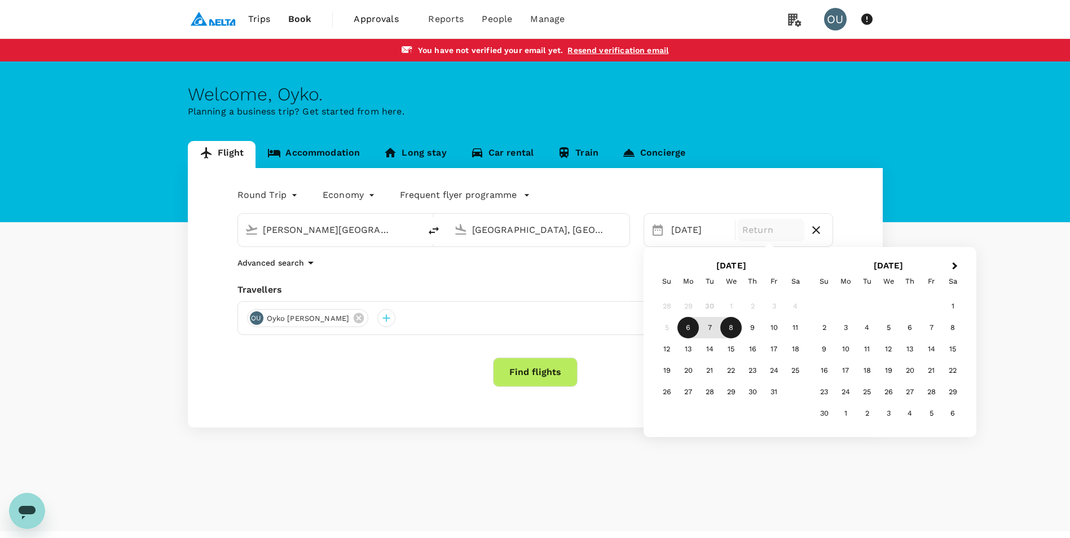
click at [717, 326] on div "8" at bounding box center [731, 327] width 21 height 21
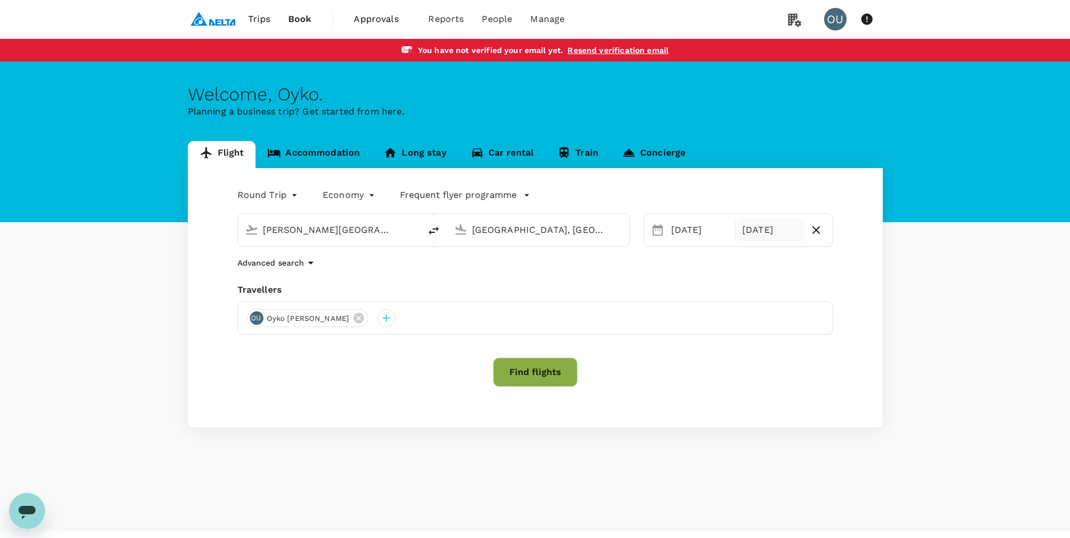
click at [535, 370] on button "Find flights" at bounding box center [535, 372] width 85 height 29
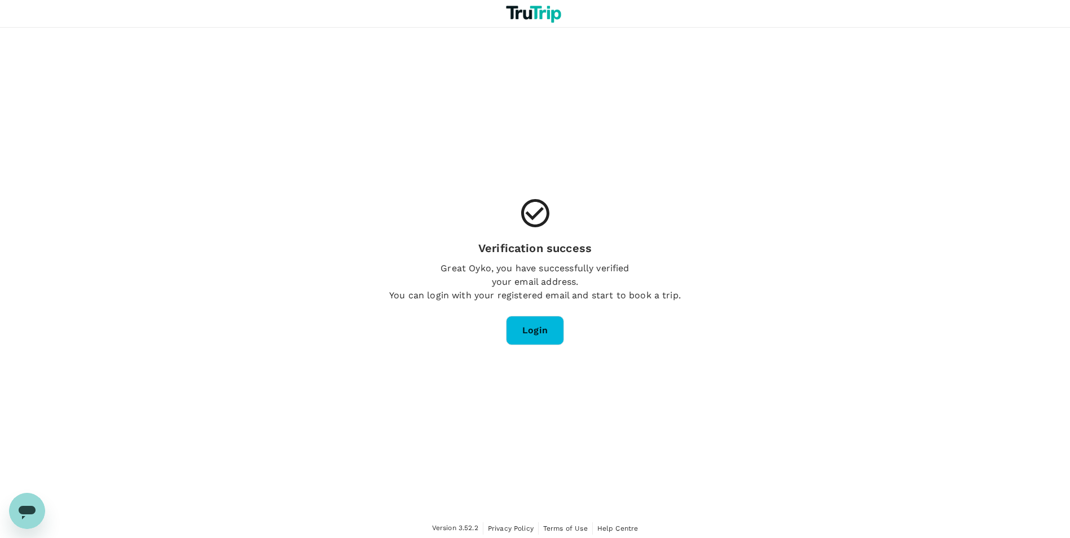
click at [547, 336] on link "Login" at bounding box center [535, 330] width 58 height 29
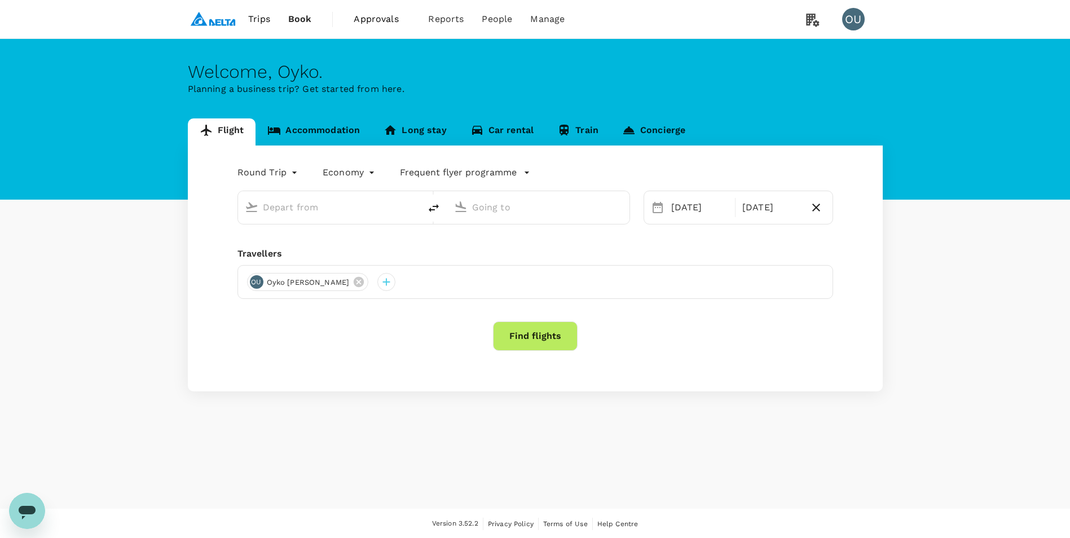
type input "[PERSON_NAME][GEOGRAPHIC_DATA][PERSON_NAME] (SYD)"
type input "[GEOGRAPHIC_DATA], [GEOGRAPHIC_DATA] (any)"
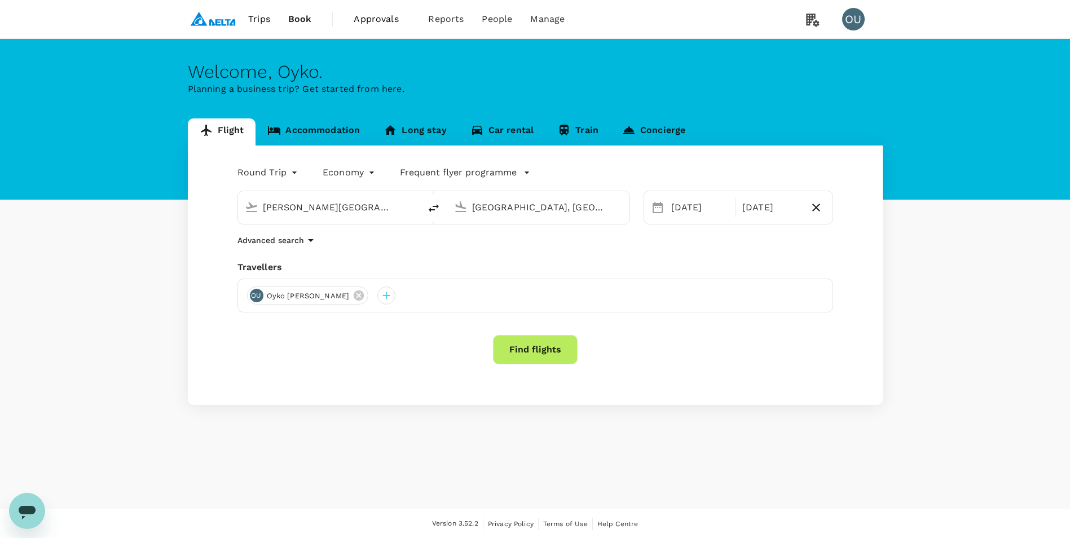
click at [545, 348] on button "Find flights" at bounding box center [535, 349] width 85 height 29
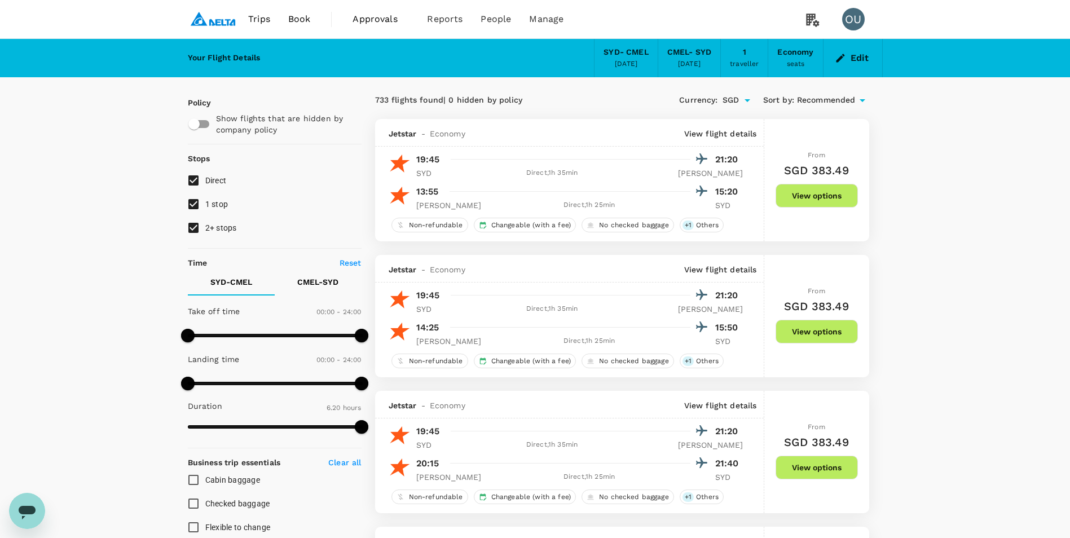
type input "380"
type input "1410"
click at [359, 343] on span at bounding box center [358, 336] width 14 height 14
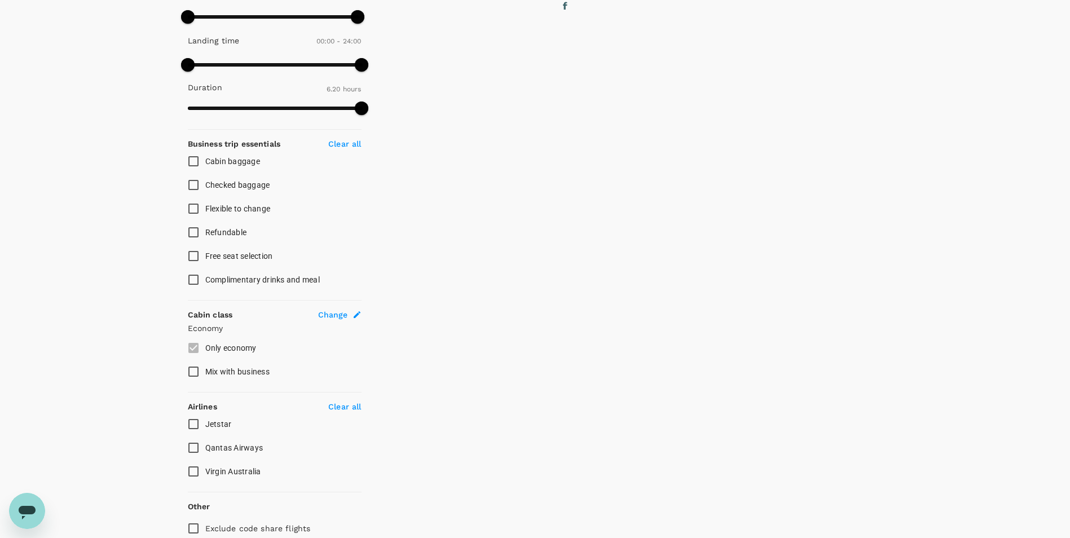
scroll to position [370, 0]
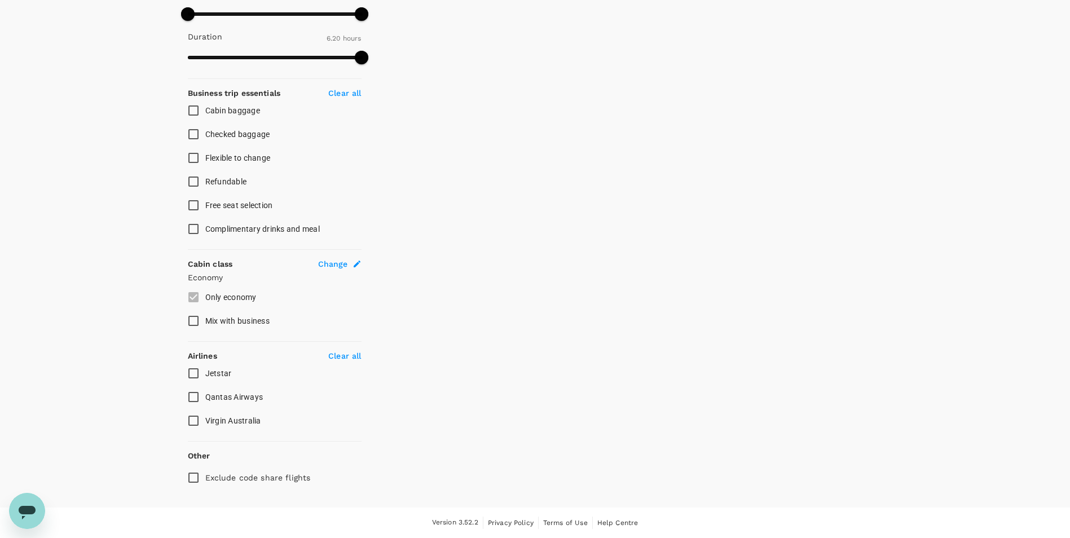
click at [195, 398] on input "Qantas Airways" at bounding box center [194, 397] width 24 height 24
checkbox input "true"
click at [195, 422] on input "Virgin Australia" at bounding box center [194, 421] width 24 height 24
checkbox input "true"
click at [199, 394] on input "Qantas Airways" at bounding box center [194, 397] width 24 height 24
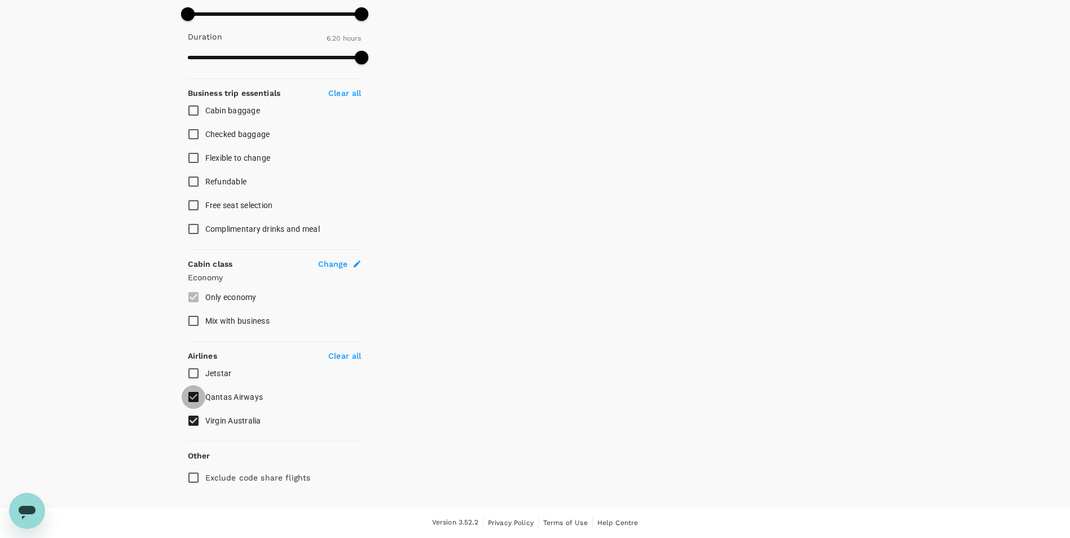
checkbox input "false"
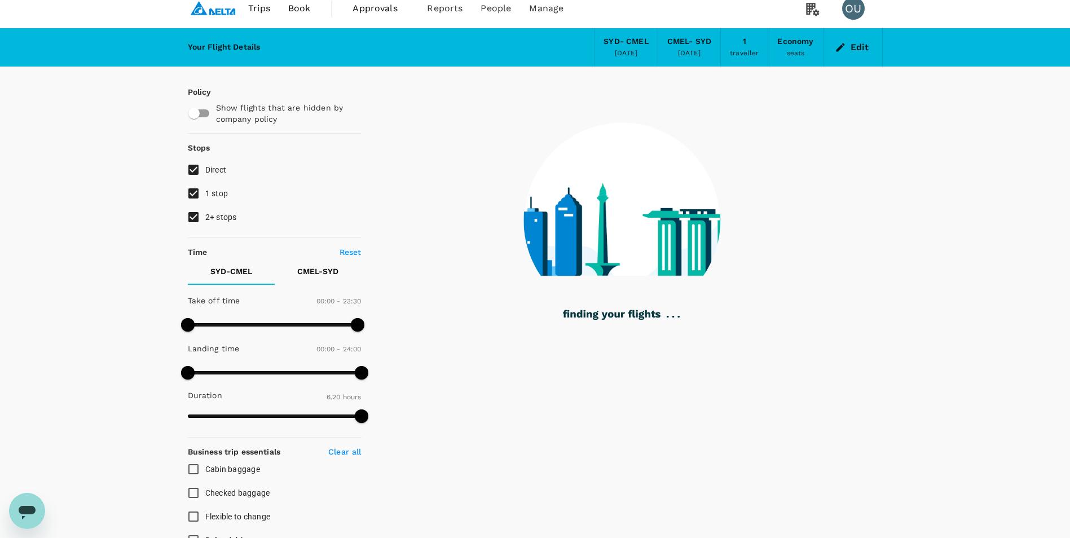
scroll to position [0, 0]
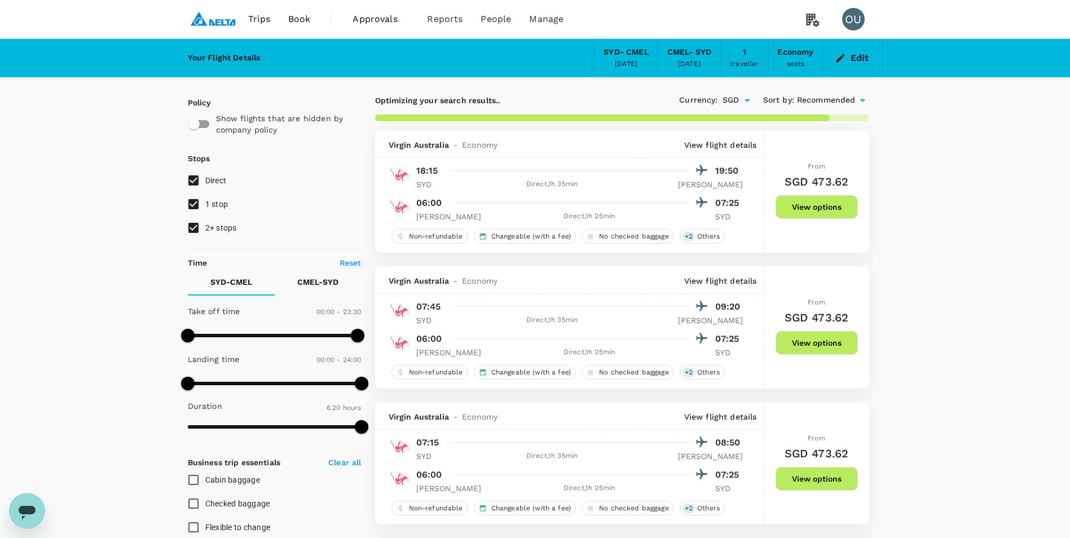
click at [861, 102] on icon at bounding box center [863, 101] width 14 height 14
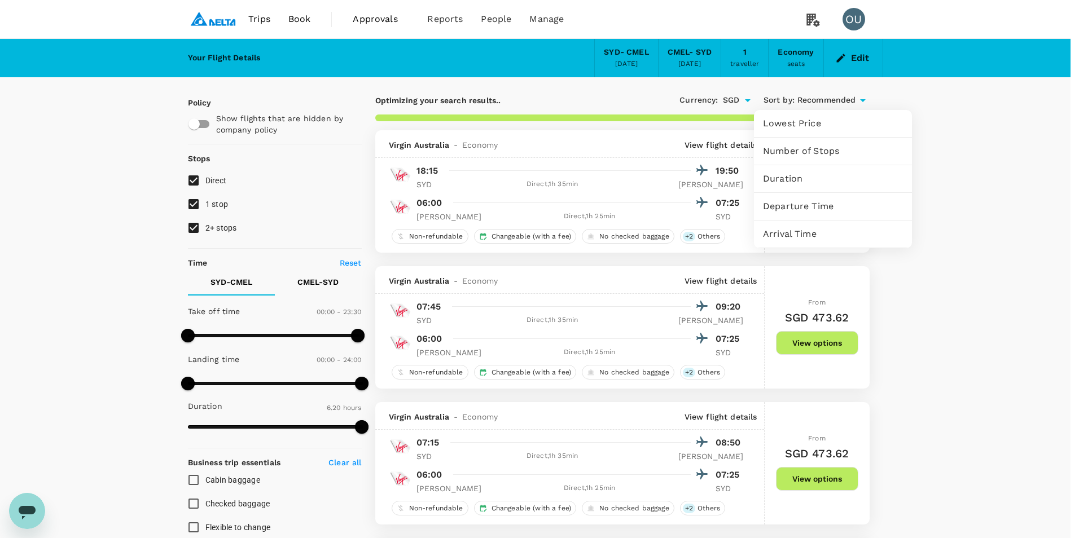
click at [822, 235] on span "Arrival Time" at bounding box center [833, 234] width 140 height 14
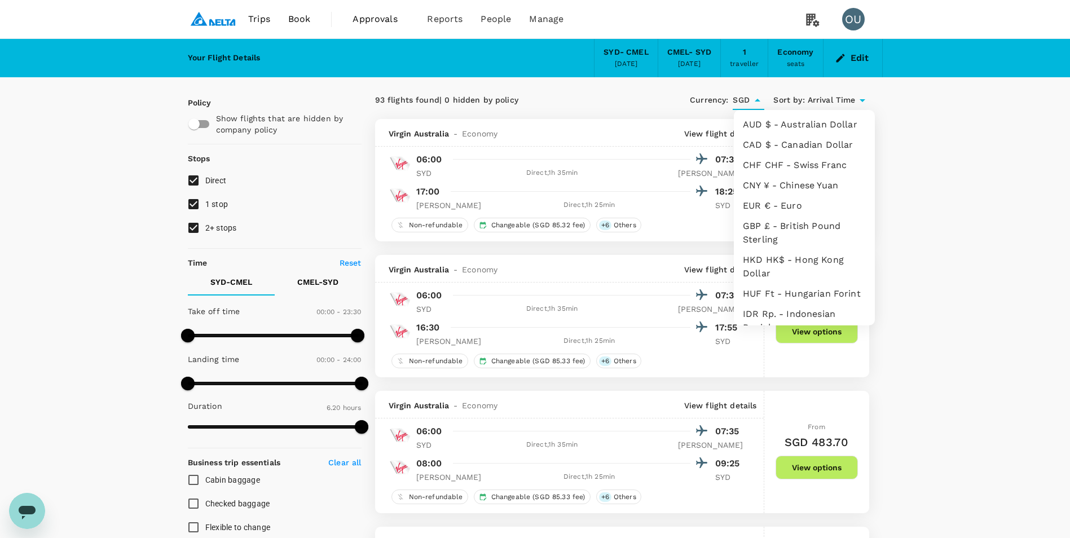
click at [750, 98] on input "SGD" at bounding box center [741, 100] width 17 height 19
click at [778, 124] on li "AUD $ - Australian Dollar" at bounding box center [804, 125] width 141 height 20
type input "AUD"
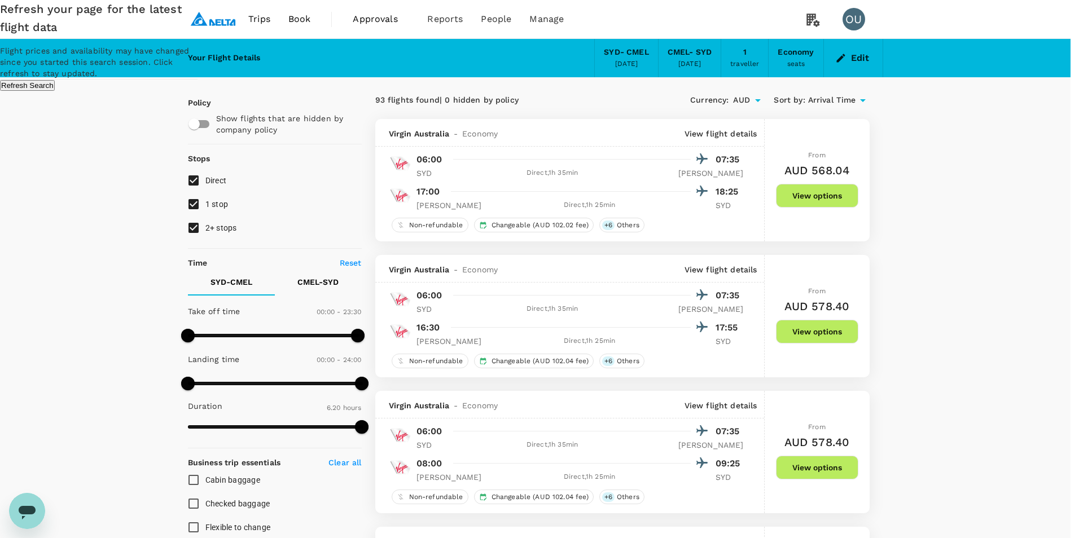
click at [55, 91] on button "Refresh Search" at bounding box center [27, 85] width 55 height 11
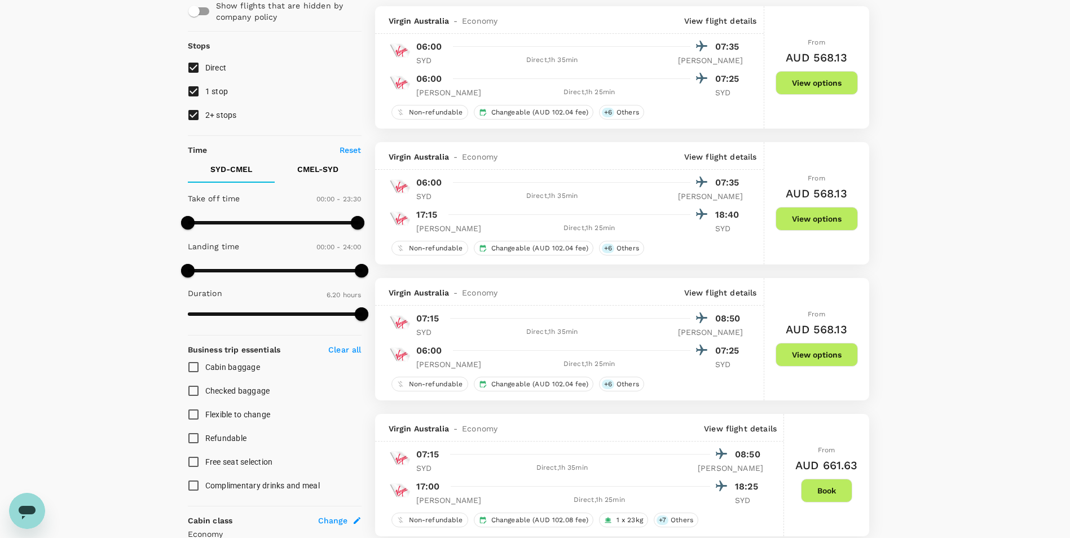
scroll to position [56, 0]
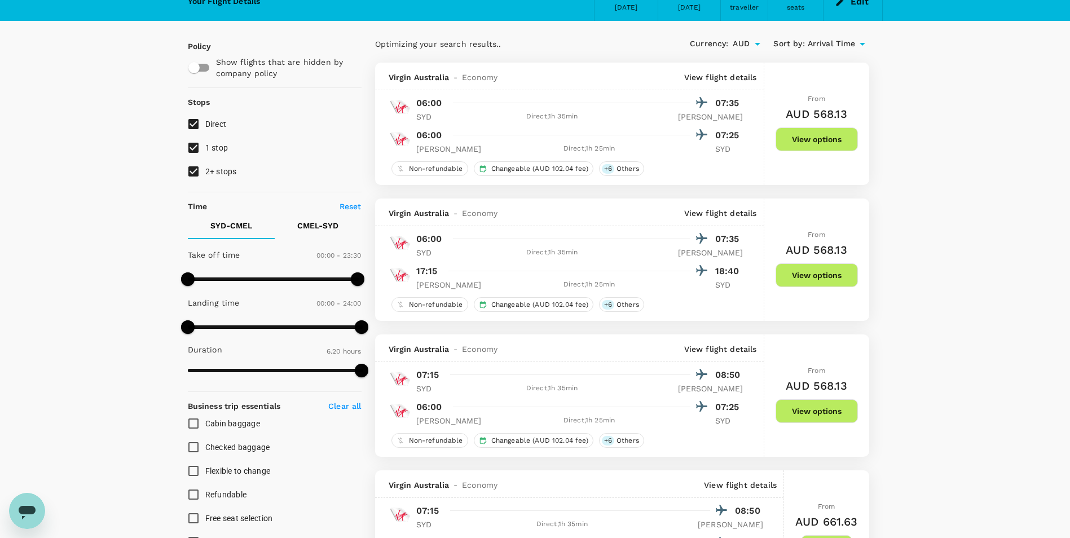
click at [837, 151] on button "View options" at bounding box center [817, 140] width 82 height 24
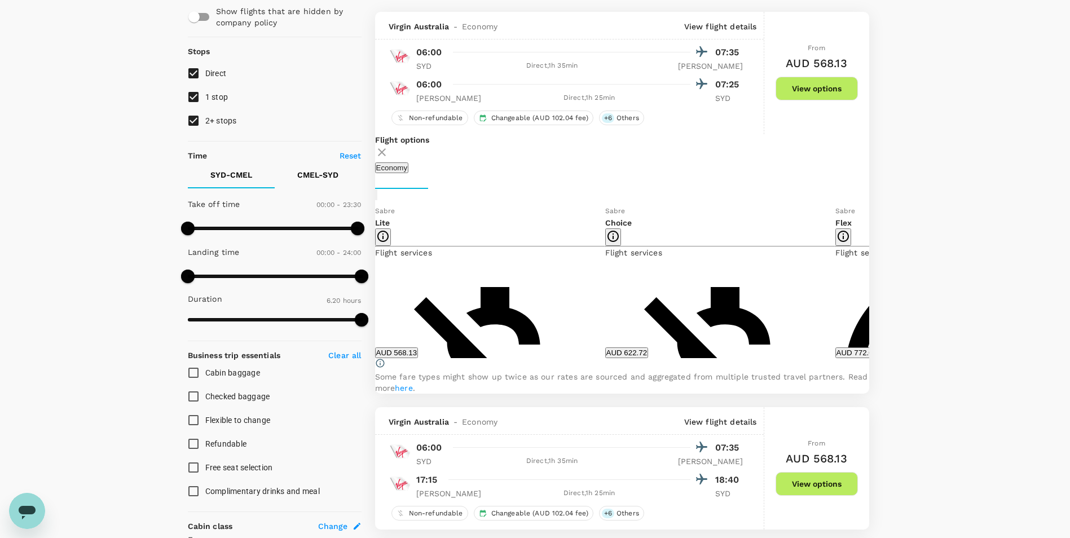
scroll to position [130, 0]
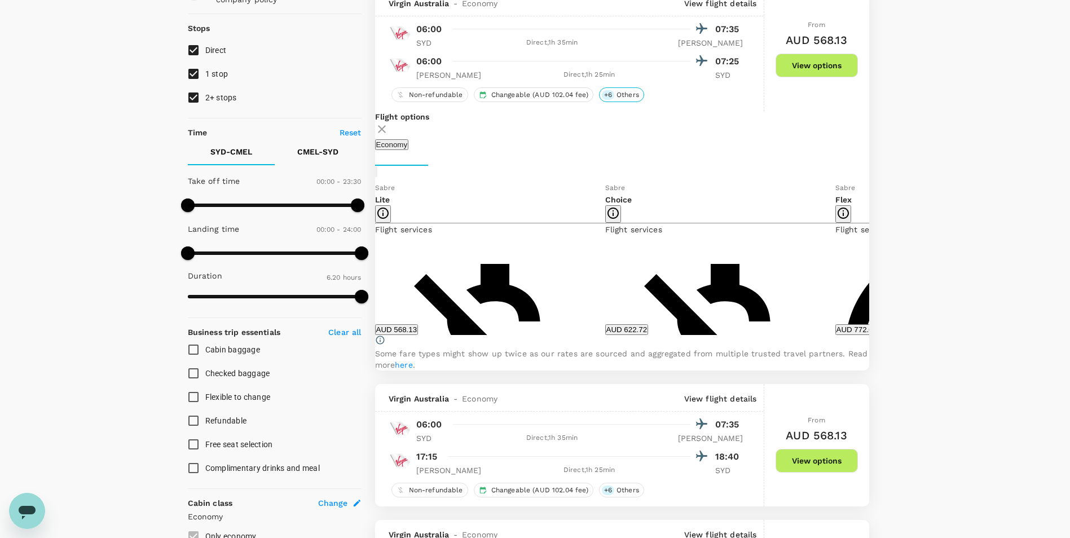
click at [613, 100] on span "Others" at bounding box center [628, 95] width 32 height 10
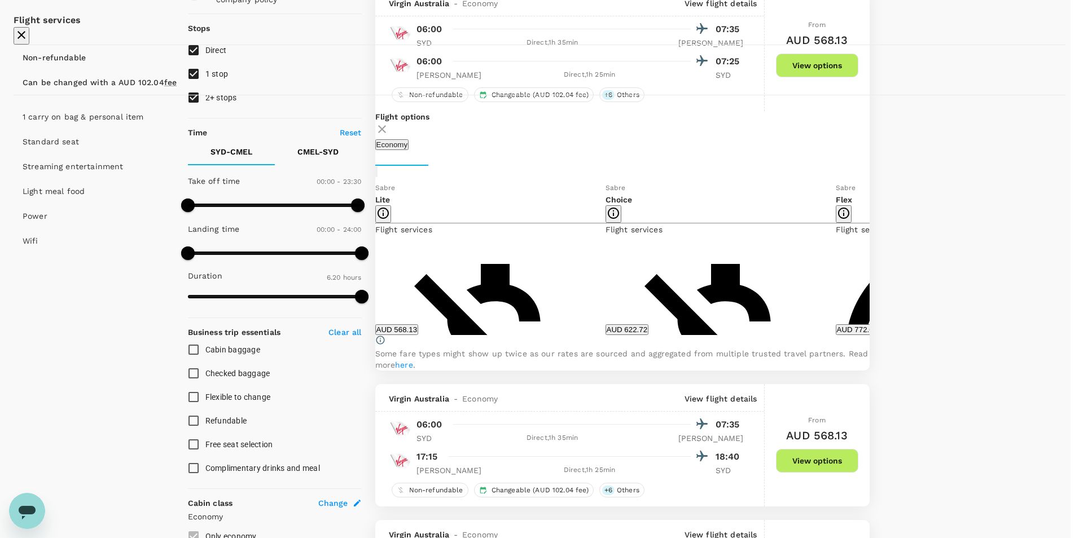
click at [25, 39] on icon "button" at bounding box center [21, 35] width 8 height 8
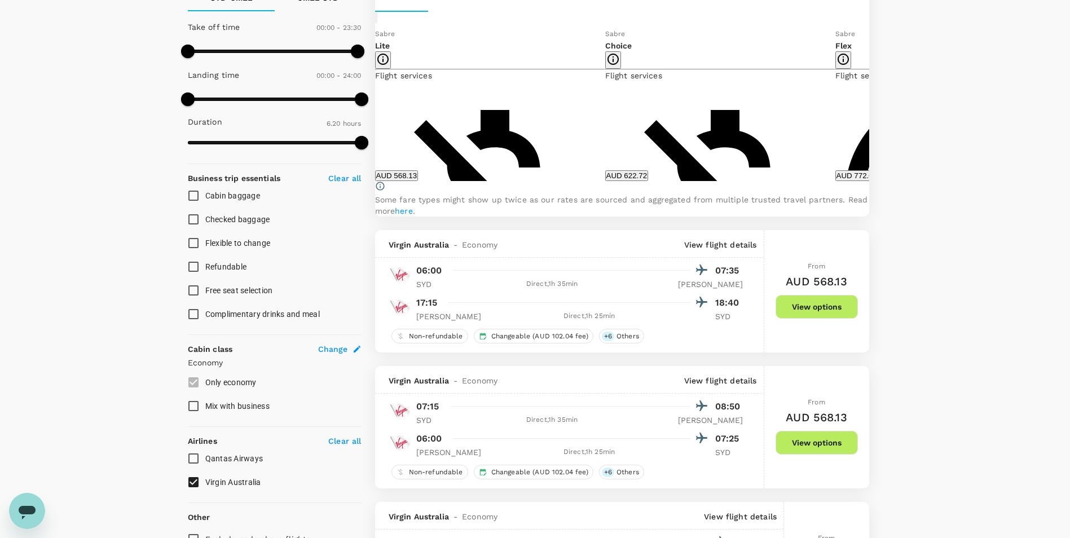
scroll to position [300, 0]
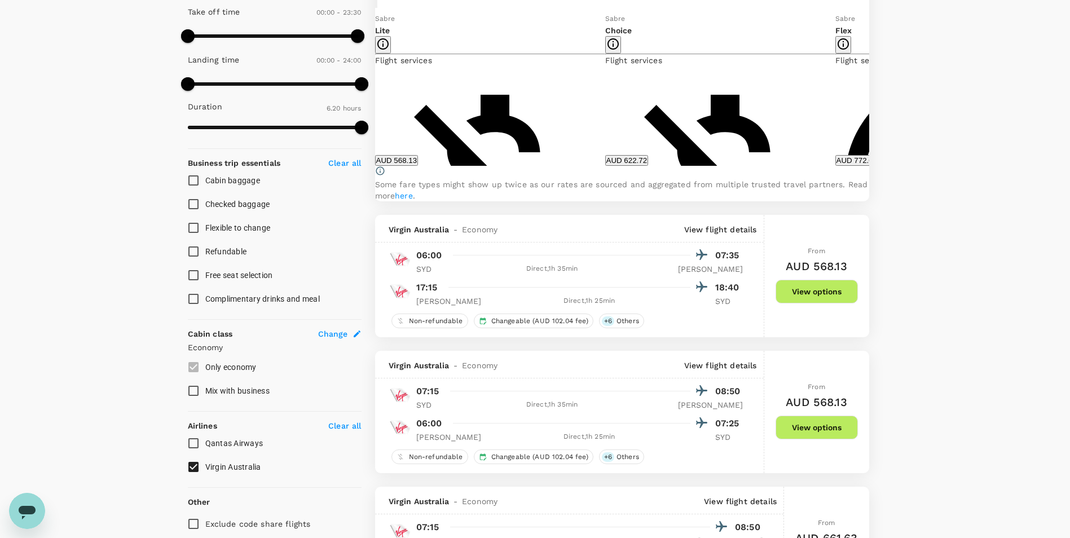
type input "380"
checkbox input "false"
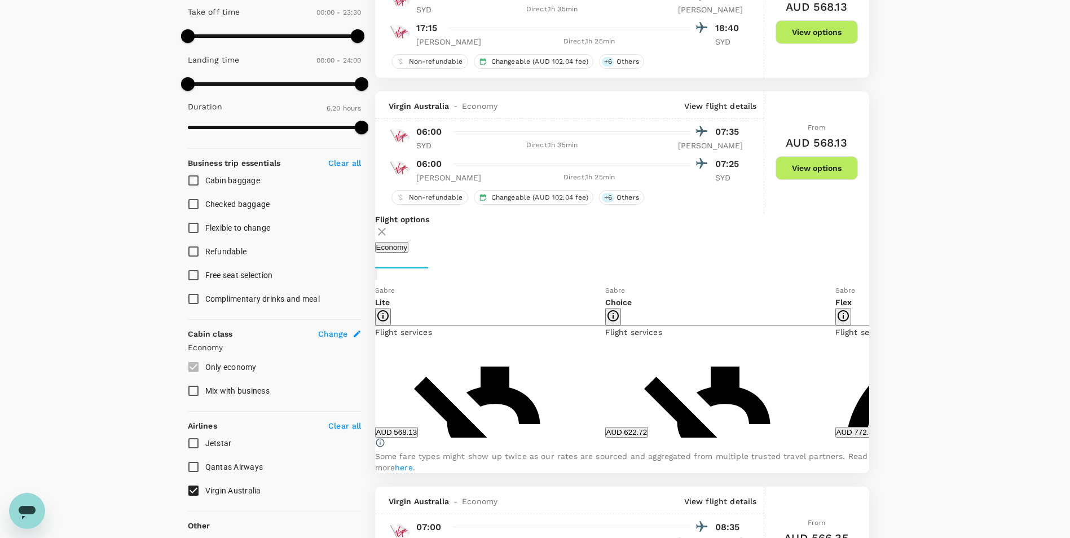
click at [419, 438] on button "AUD 568.13" at bounding box center [396, 432] width 43 height 11
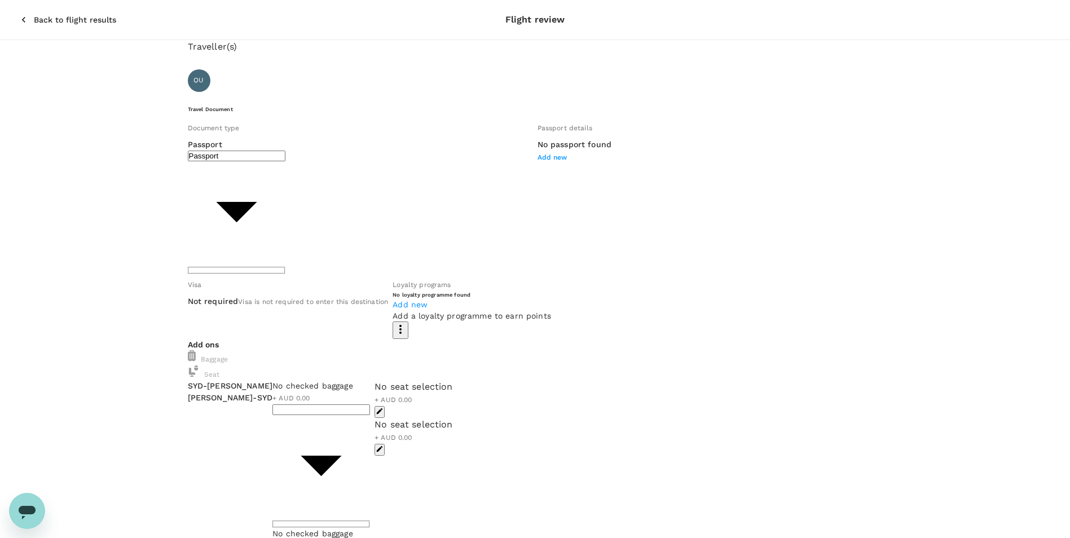
click at [18, 14] on icon "button" at bounding box center [23, 19] width 11 height 11
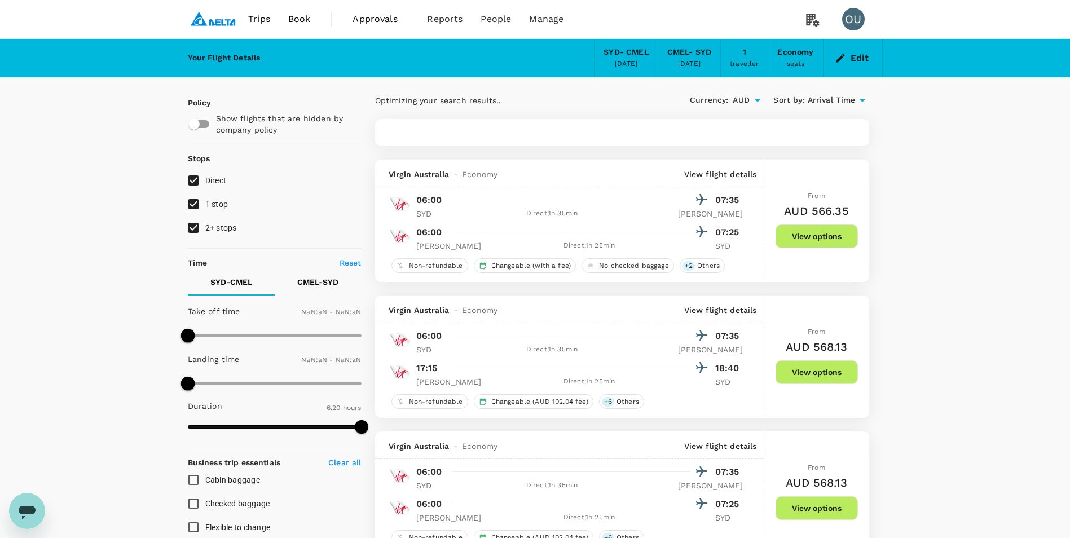
type input "1410"
type input "1440"
checkbox input "true"
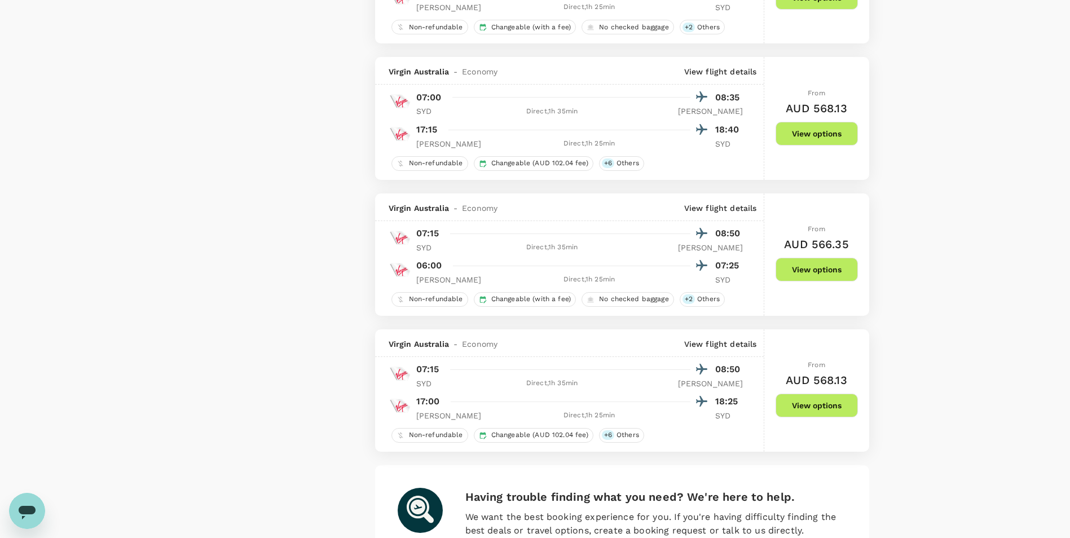
scroll to position [2500, 0]
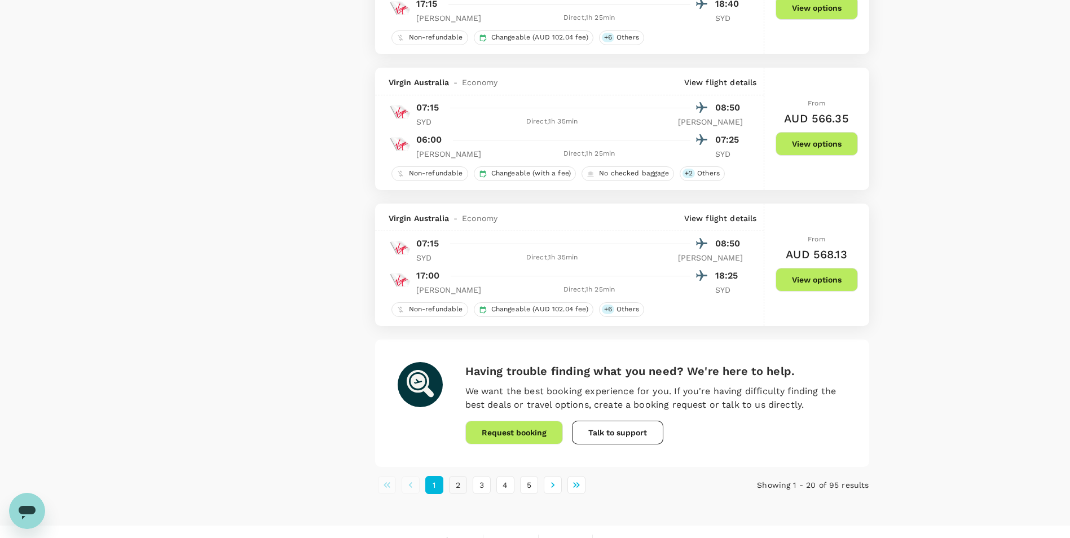
click at [460, 480] on button "2" at bounding box center [458, 485] width 18 height 18
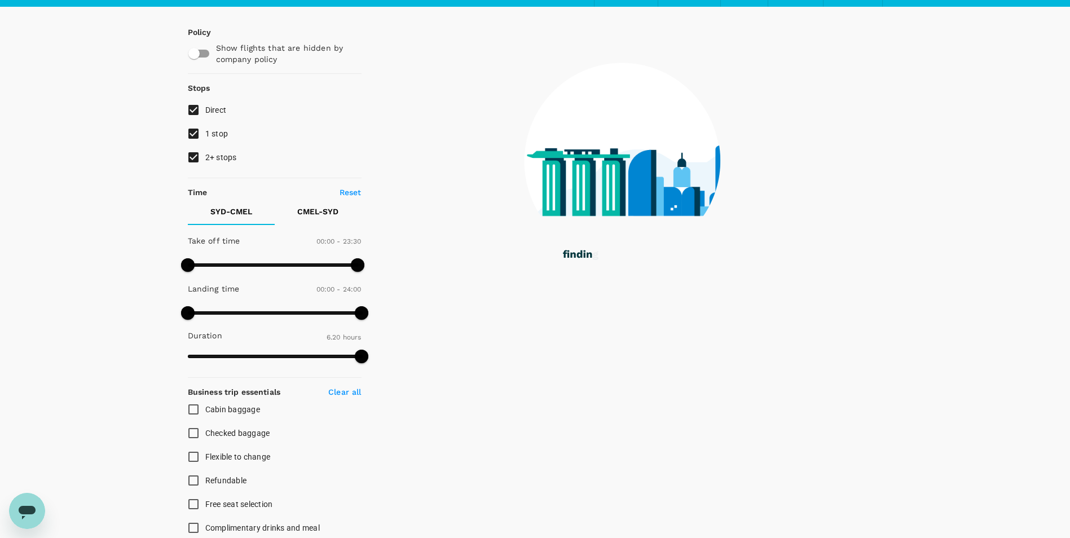
scroll to position [0, 0]
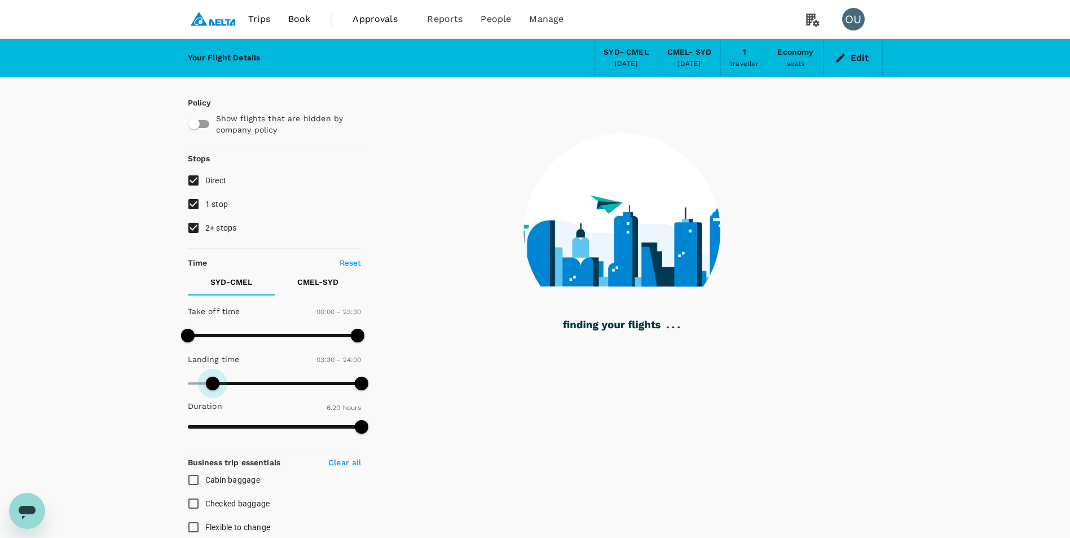
type input "0"
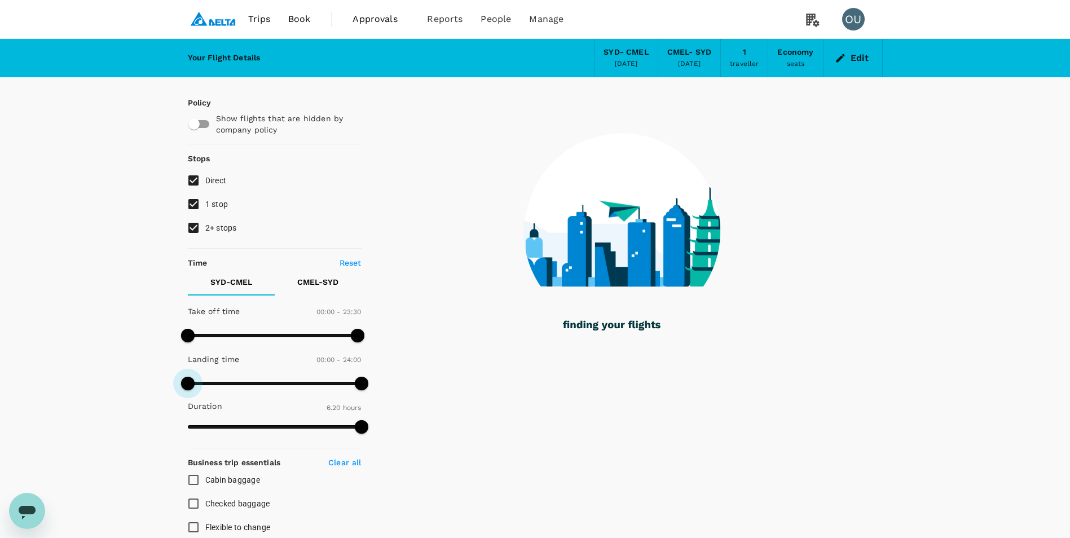
drag, startPoint x: 188, startPoint y: 383, endPoint x: 175, endPoint y: 388, distance: 13.7
click at [175, 388] on div "Policy Show flights that are hidden by company policy Stops Direct 1 stop 2+ st…" at bounding box center [535, 468] width 722 height 782
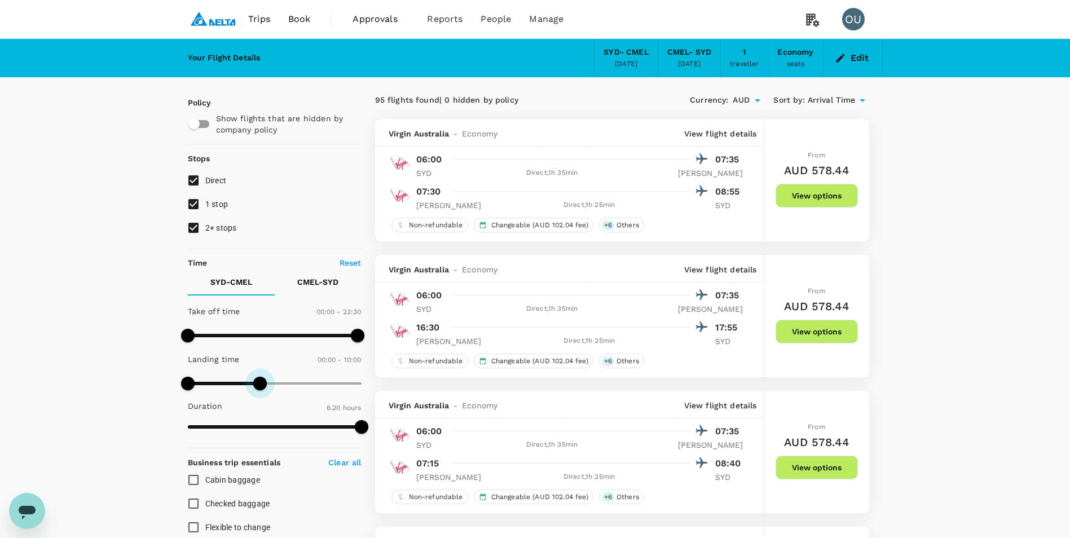
type input "600"
drag, startPoint x: 366, startPoint y: 382, endPoint x: 260, endPoint y: 385, distance: 106.1
click at [260, 385] on span at bounding box center [260, 384] width 14 height 14
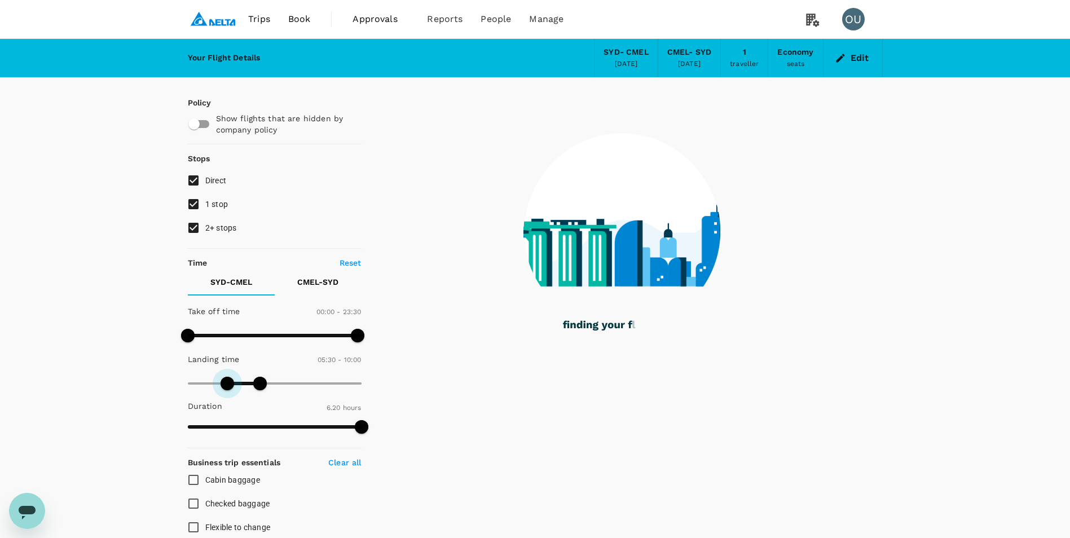
type input "360"
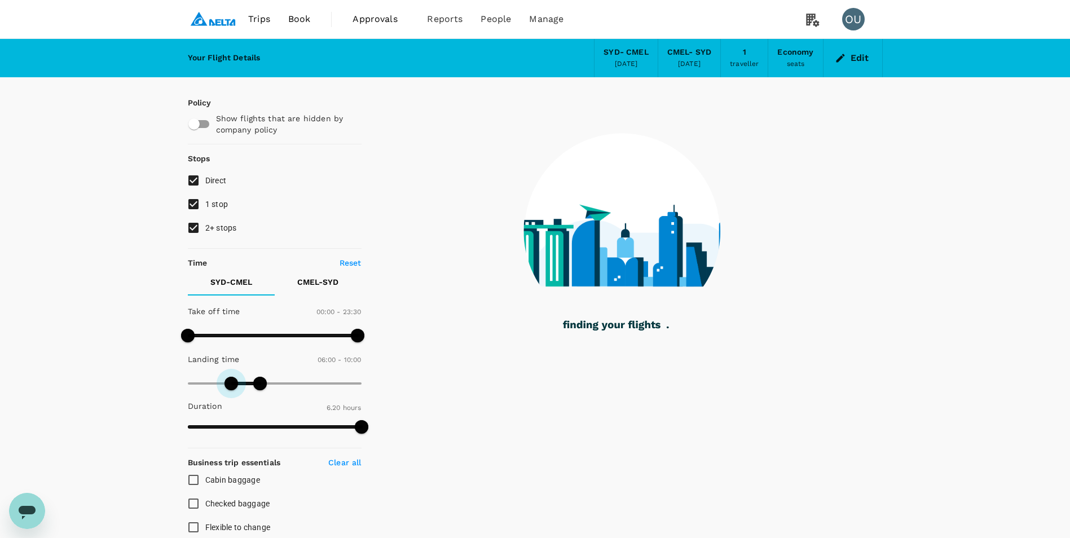
drag, startPoint x: 183, startPoint y: 384, endPoint x: 231, endPoint y: 384, distance: 47.4
click at [231, 384] on span at bounding box center [232, 384] width 14 height 14
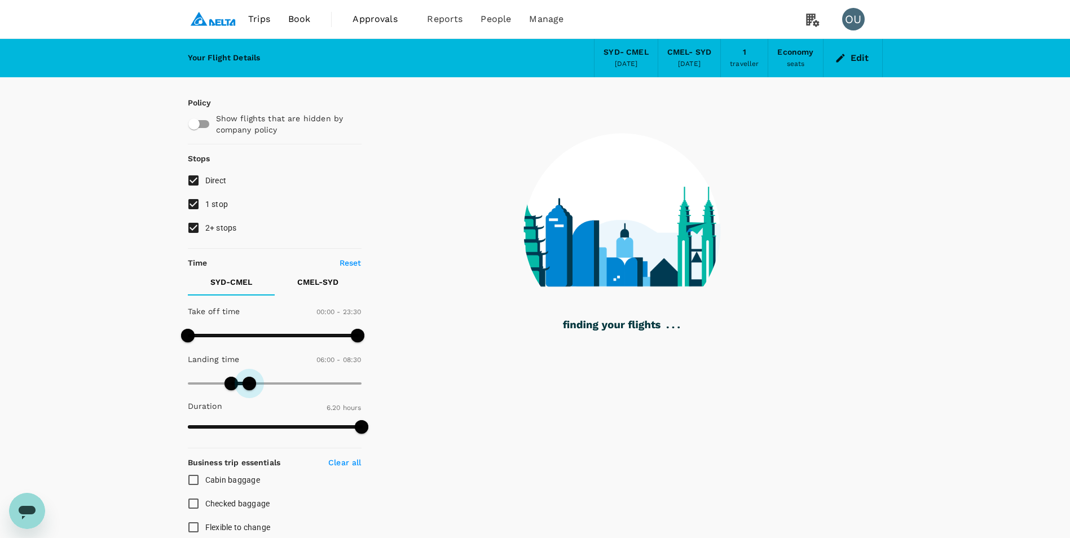
type input "480"
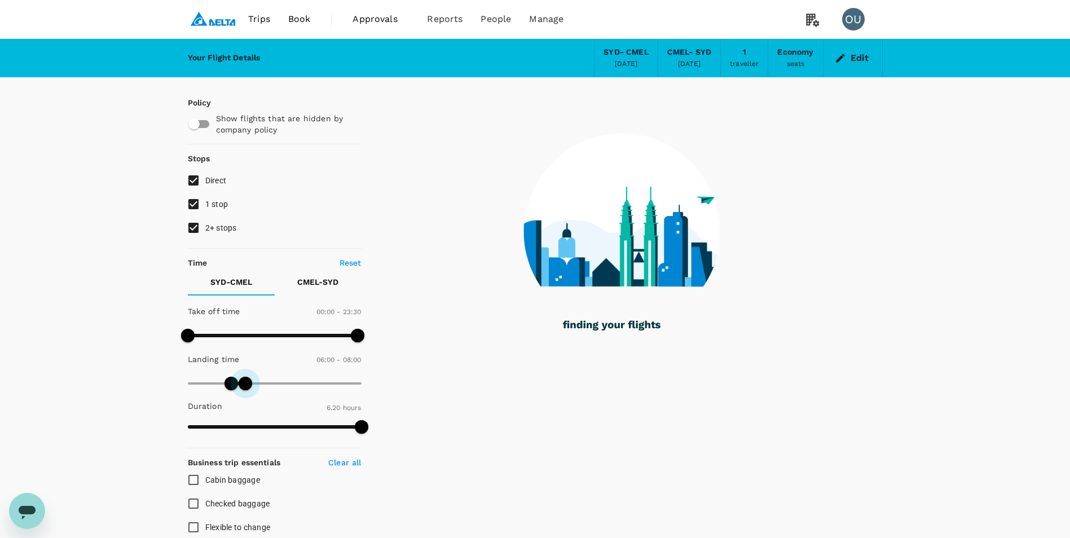
drag, startPoint x: 261, startPoint y: 386, endPoint x: 244, endPoint y: 386, distance: 16.4
click at [244, 386] on span at bounding box center [246, 384] width 14 height 14
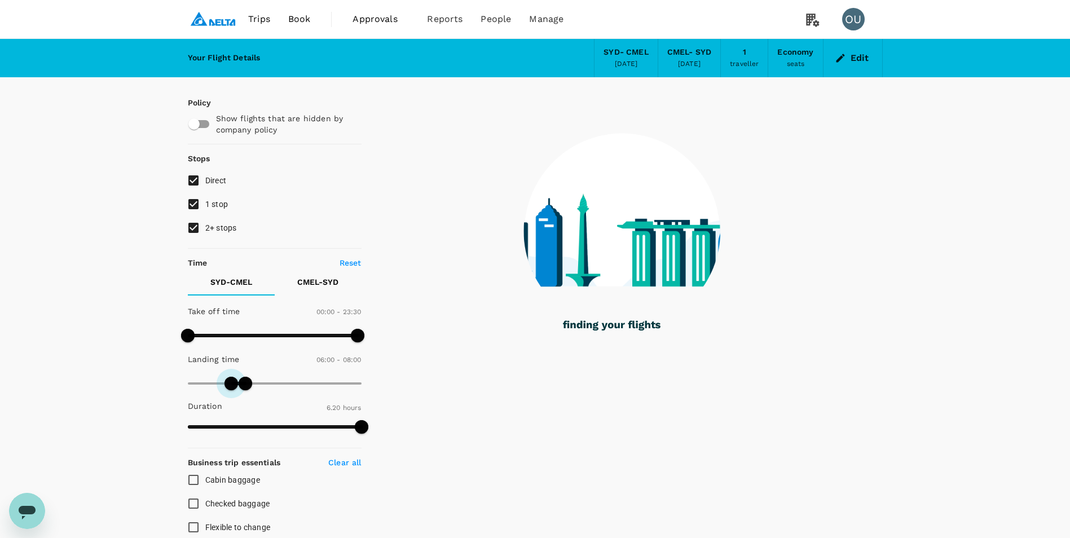
type input "360"
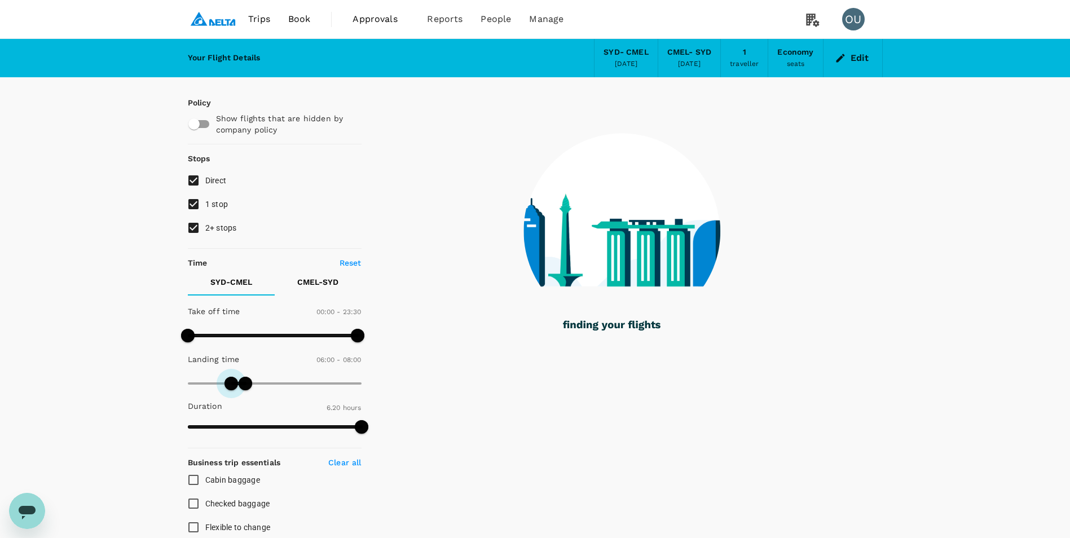
click at [231, 381] on span at bounding box center [232, 384] width 14 height 14
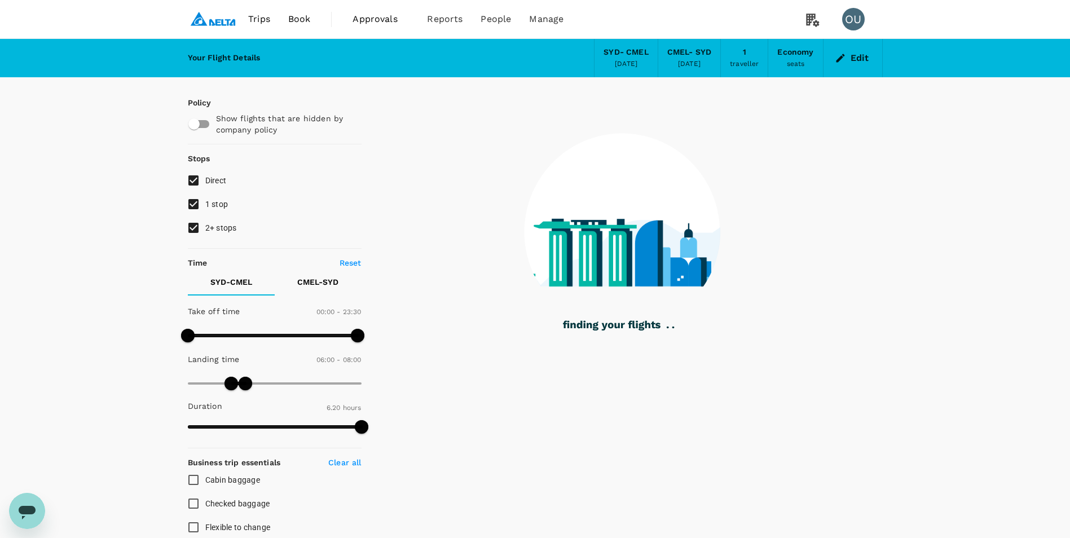
click at [321, 281] on p "CMEL - SYD" at bounding box center [317, 281] width 41 height 11
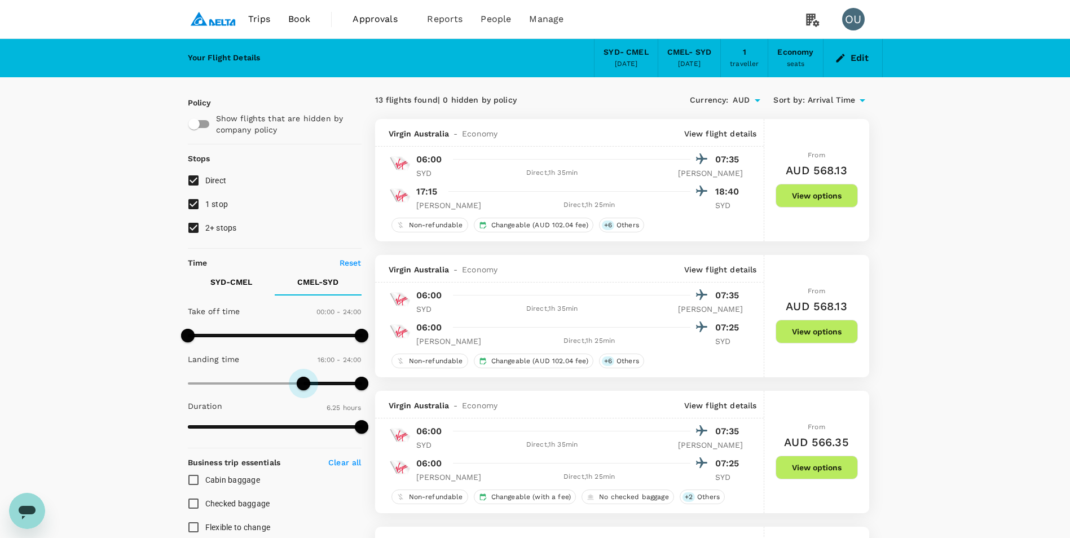
type input "1020"
drag, startPoint x: 189, startPoint y: 381, endPoint x: 311, endPoint y: 387, distance: 122.0
click at [311, 387] on span at bounding box center [311, 384] width 14 height 14
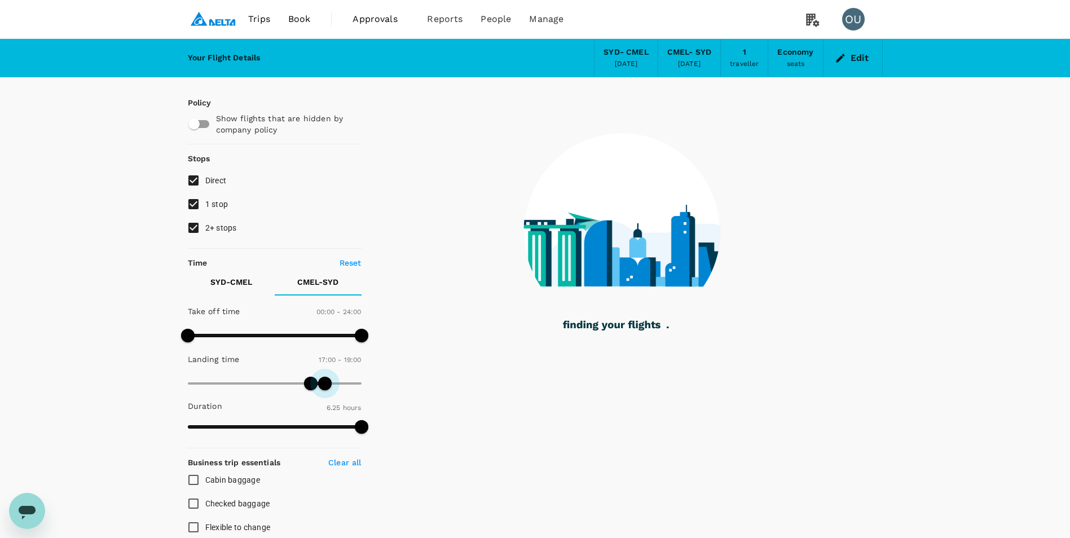
type input "1110"
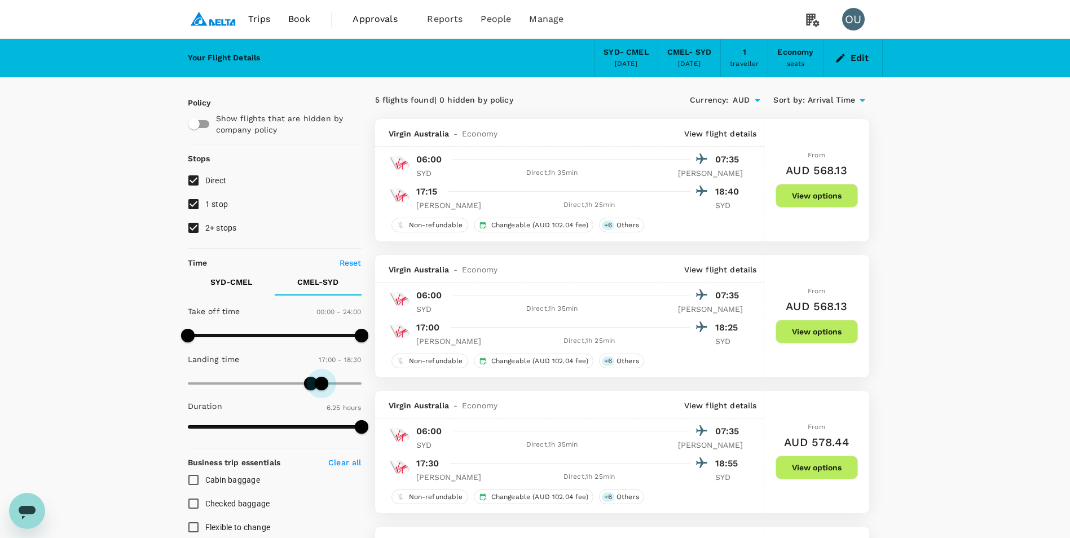
drag, startPoint x: 359, startPoint y: 381, endPoint x: 322, endPoint y: 380, distance: 36.7
click at [322, 380] on span at bounding box center [322, 384] width 14 height 14
click at [829, 191] on button "View options" at bounding box center [817, 196] width 82 height 24
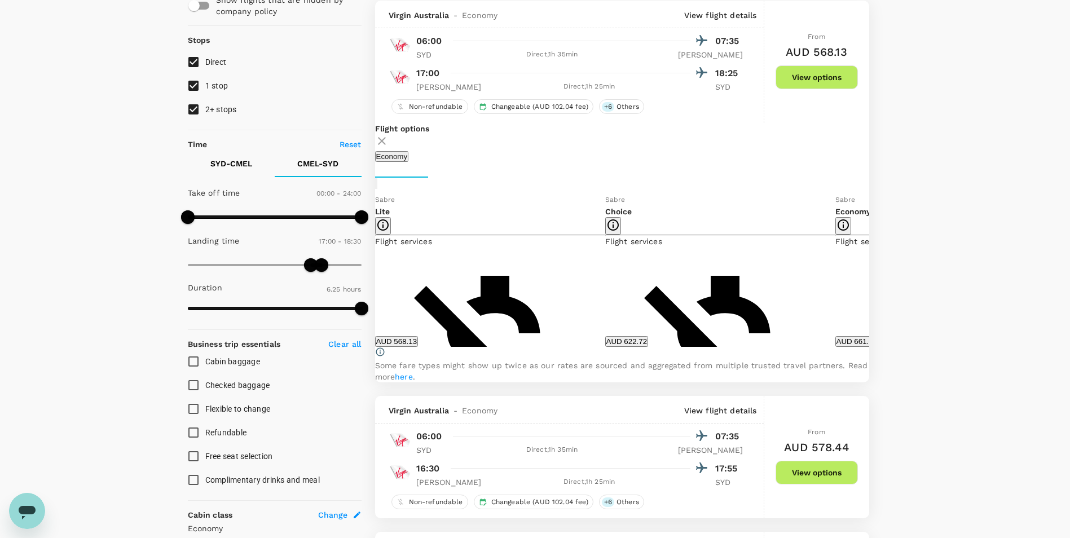
scroll to position [119, 0]
click at [648, 346] on button "AUD 622.72" at bounding box center [626, 341] width 43 height 11
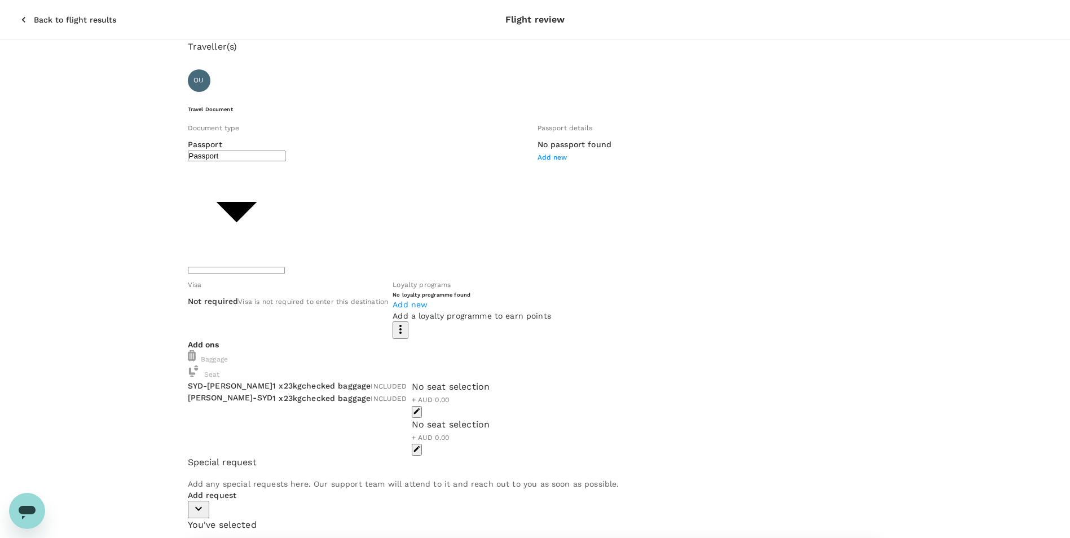
click at [964, 380] on div "Traveller(s) Traveller 1 : OU Oyko Ulziibat Travel Document Document type Passp…" at bounding box center [535, 464] width 1070 height 848
